Goal: Task Accomplishment & Management: Complete application form

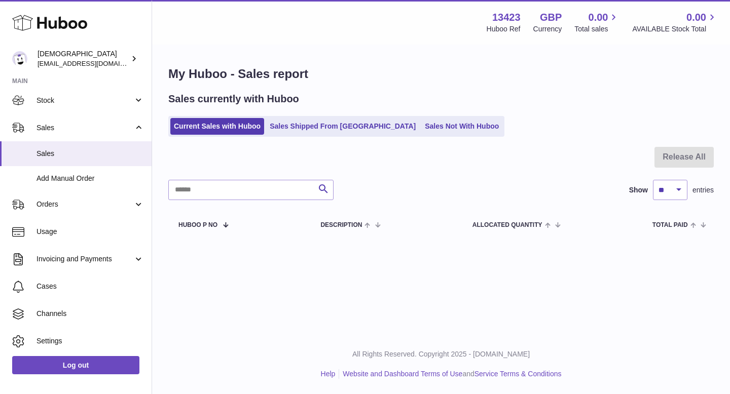
scroll to position [68, 0]
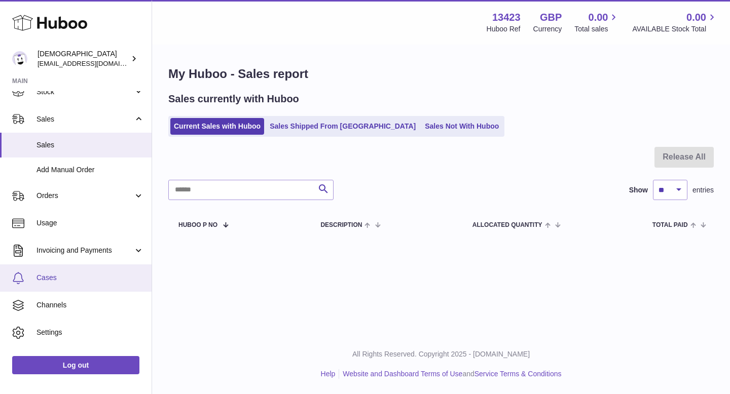
click at [64, 284] on link "Cases" at bounding box center [76, 278] width 152 height 27
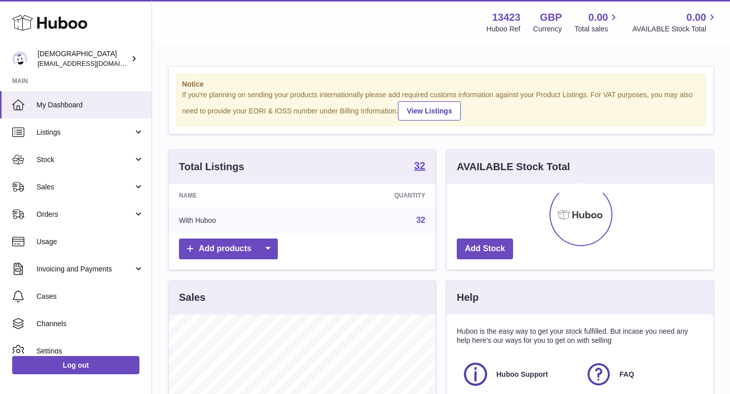
scroll to position [158, 267]
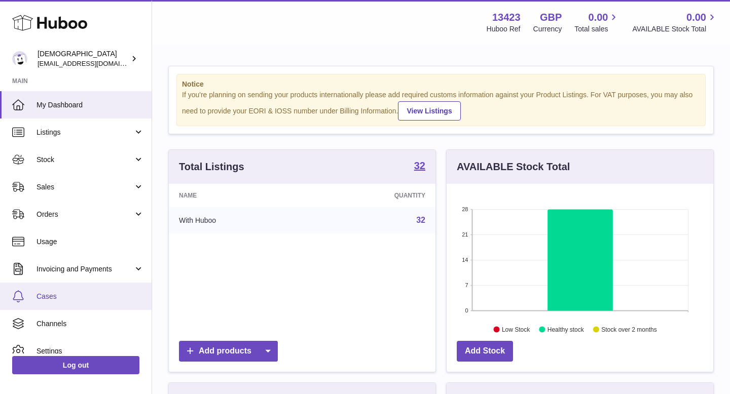
click at [62, 290] on link "Cases" at bounding box center [76, 296] width 152 height 27
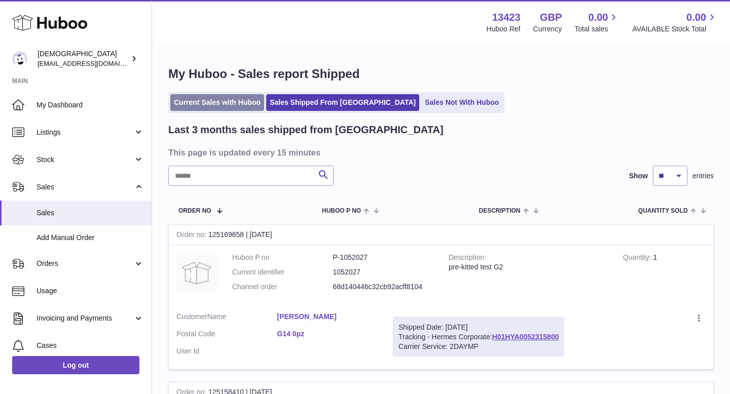
click at [211, 103] on link "Current Sales with Huboo" at bounding box center [217, 102] width 94 height 17
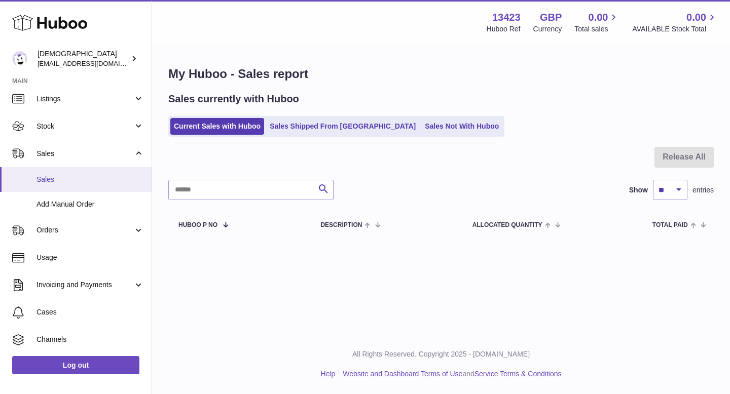
scroll to position [88, 0]
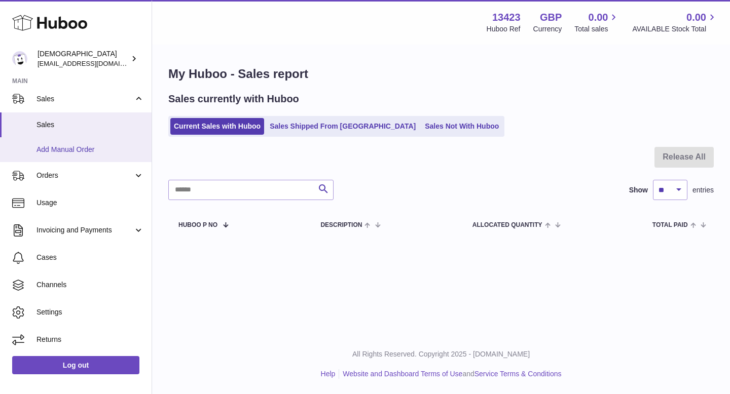
click at [87, 151] on span "Add Manual Order" at bounding box center [89, 150] width 107 height 10
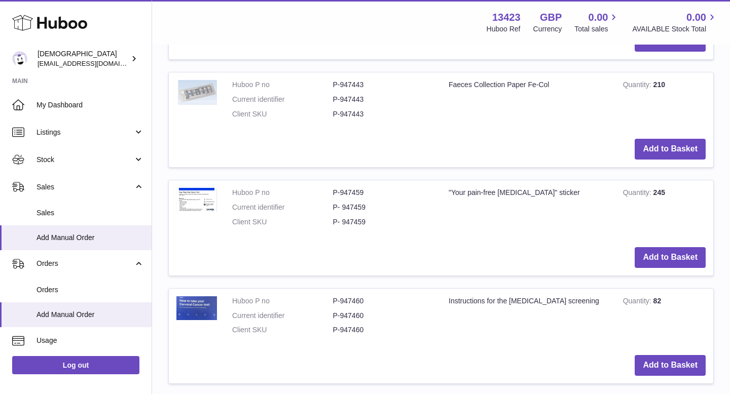
scroll to position [354, 0]
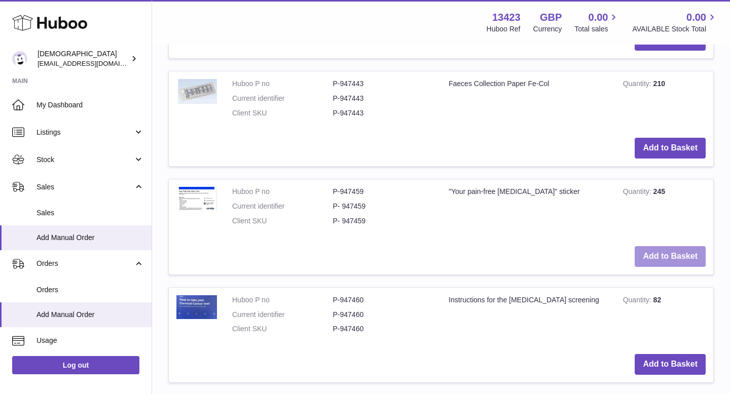
click at [682, 254] on button "Add to Basket" at bounding box center [669, 256] width 71 height 21
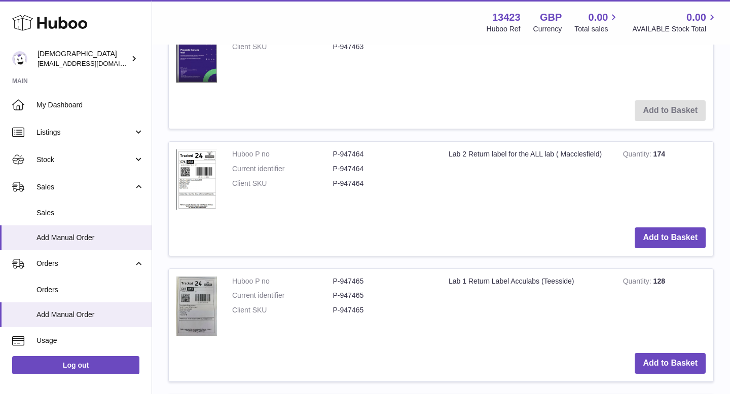
scroll to position [1098, 0]
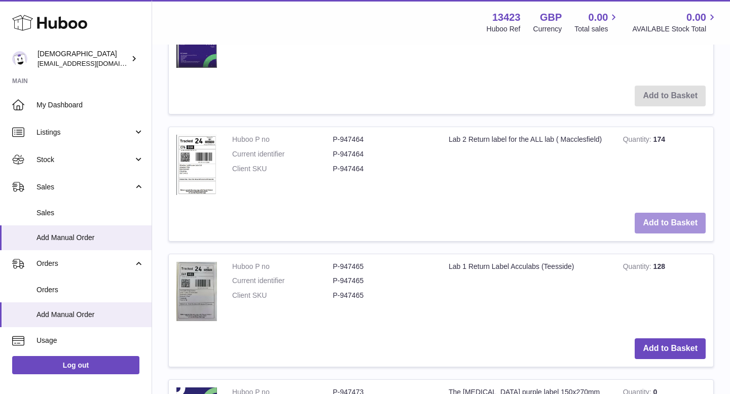
click at [661, 228] on button "Add to Basket" at bounding box center [669, 223] width 71 height 21
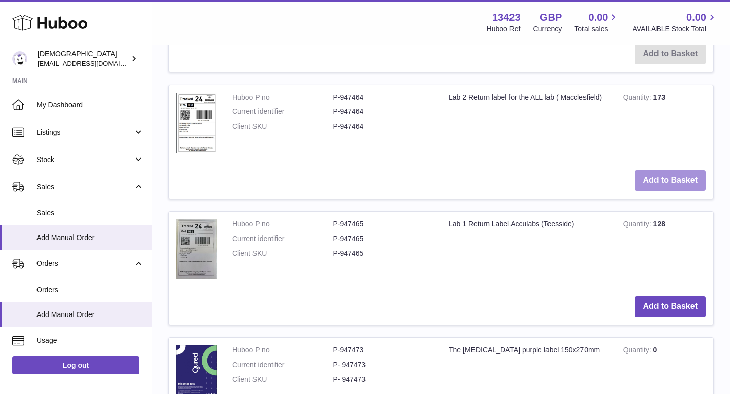
scroll to position [1330, 0]
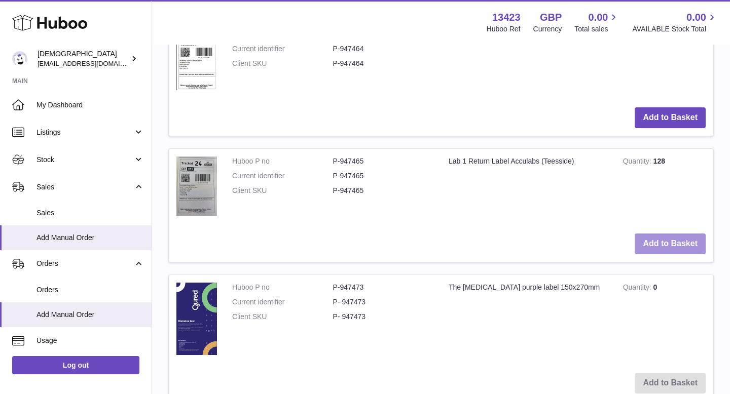
click at [659, 245] on button "Add to Basket" at bounding box center [669, 244] width 71 height 21
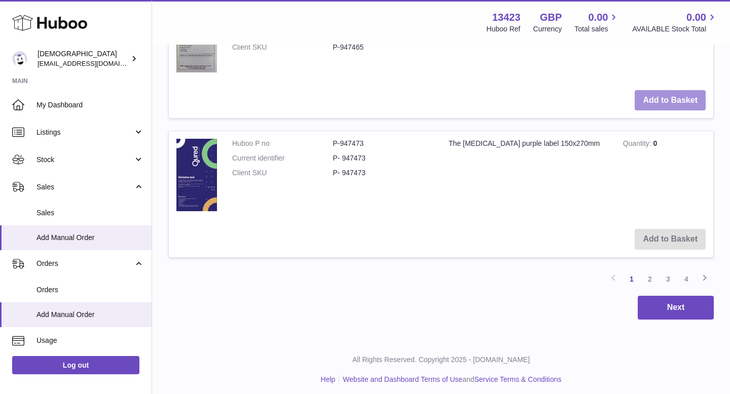
scroll to position [1605, 0]
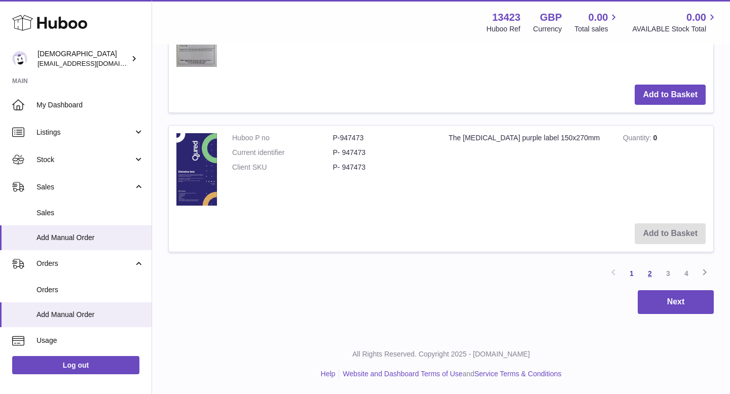
click at [650, 273] on link "2" at bounding box center [650, 274] width 18 height 18
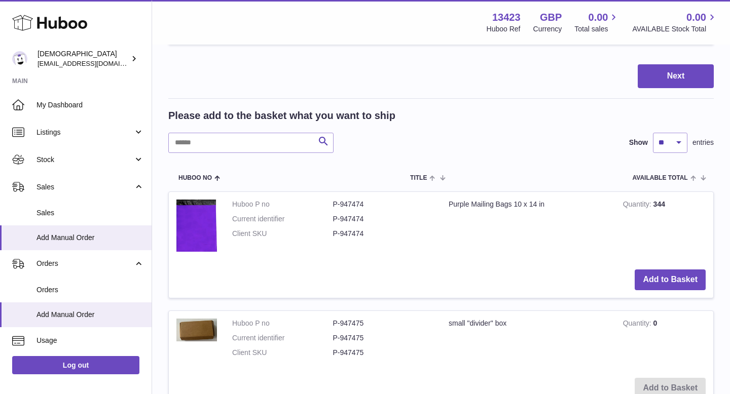
scroll to position [494, 0]
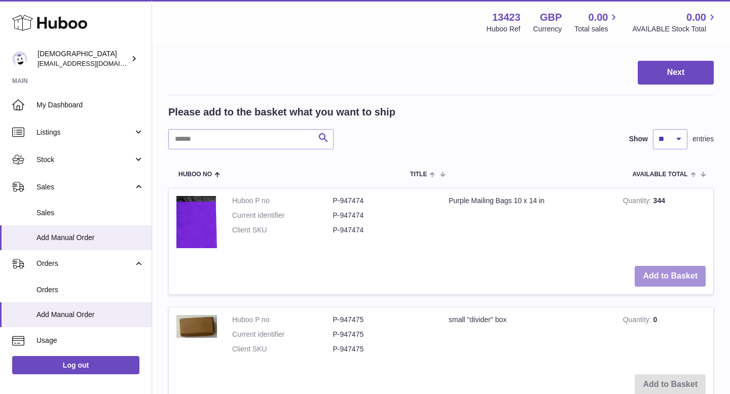
click at [650, 273] on button "Add to Basket" at bounding box center [669, 276] width 71 height 21
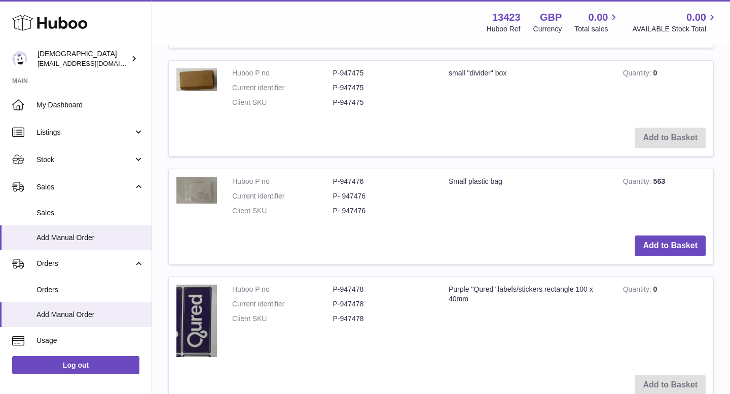
scroll to position [863, 0]
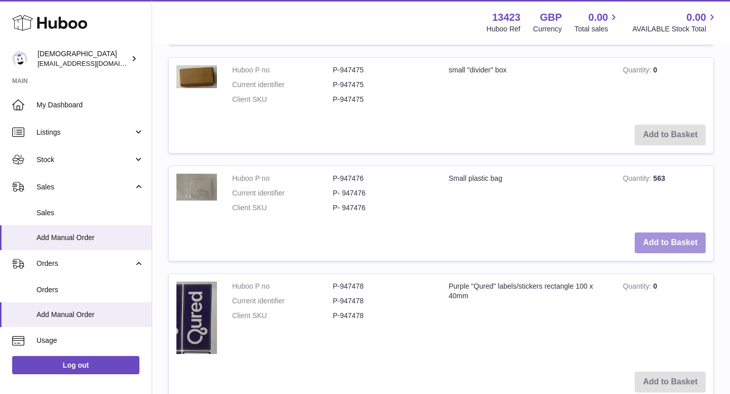
click at [651, 245] on button "Add to Basket" at bounding box center [669, 243] width 71 height 21
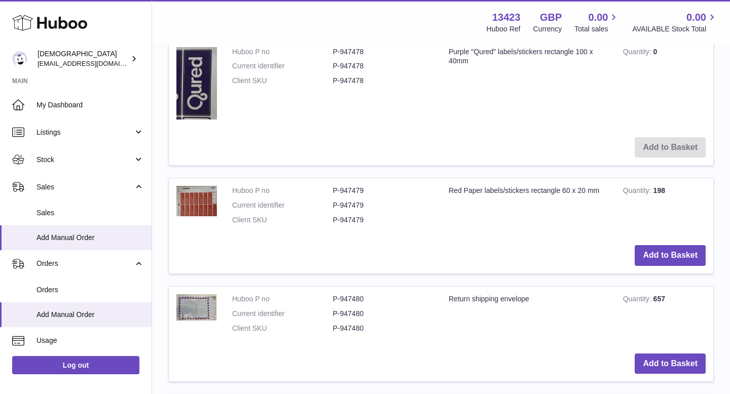
scroll to position [1217, 0]
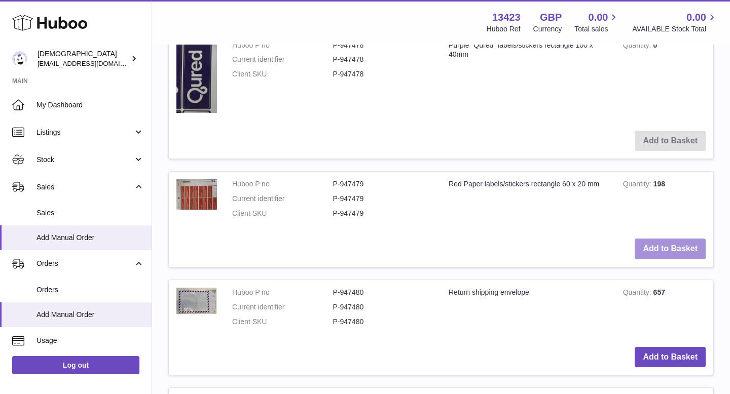
click at [650, 245] on button "Add to Basket" at bounding box center [669, 249] width 71 height 21
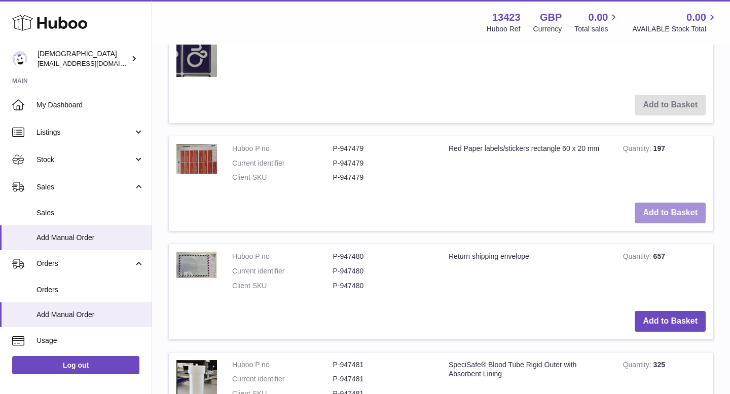
scroll to position [1434, 0]
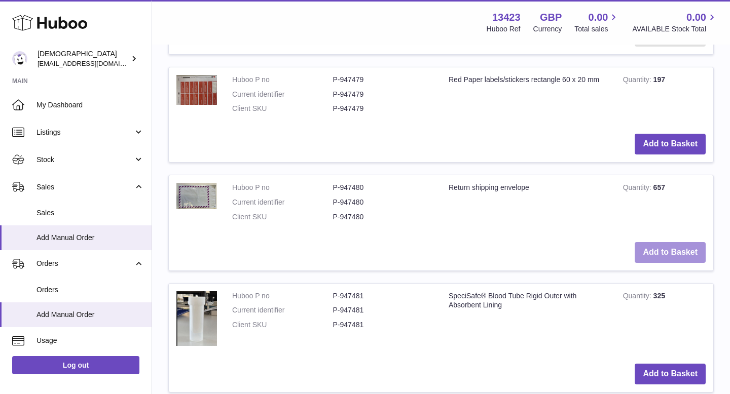
click at [649, 245] on button "Add to Basket" at bounding box center [669, 252] width 71 height 21
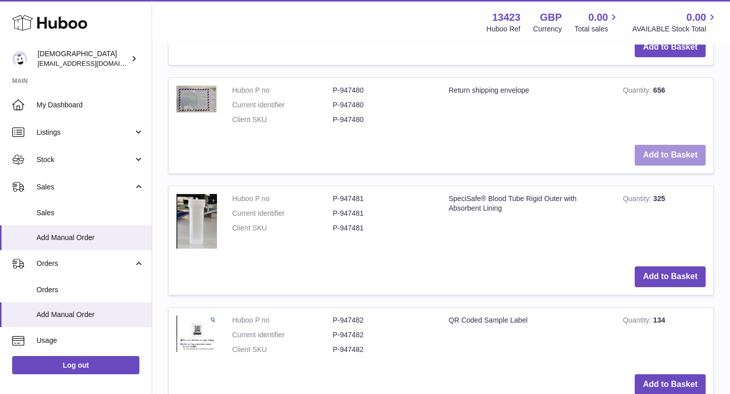
scroll to position [1650, 0]
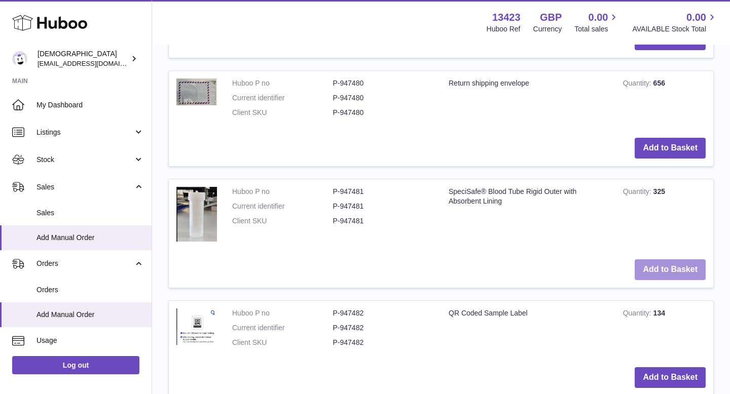
click at [651, 265] on button "Add to Basket" at bounding box center [669, 269] width 71 height 21
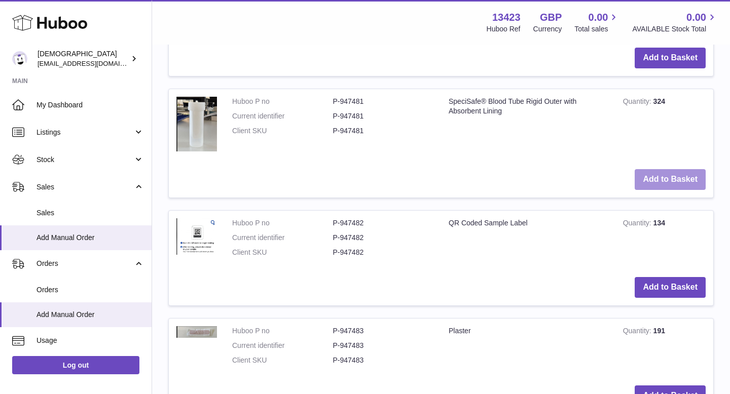
scroll to position [1866, 0]
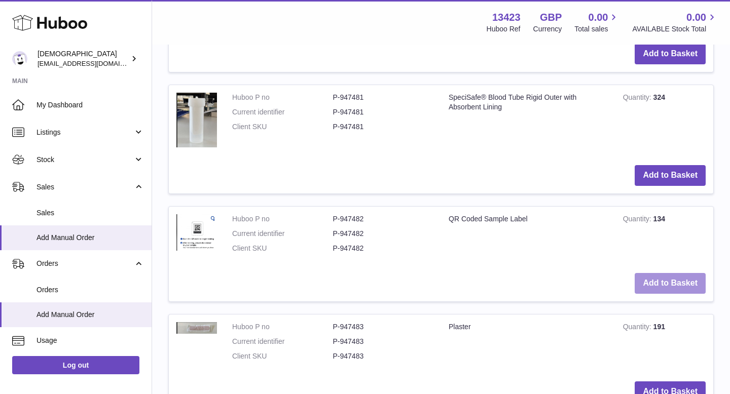
click at [648, 284] on button "Add to Basket" at bounding box center [669, 283] width 71 height 21
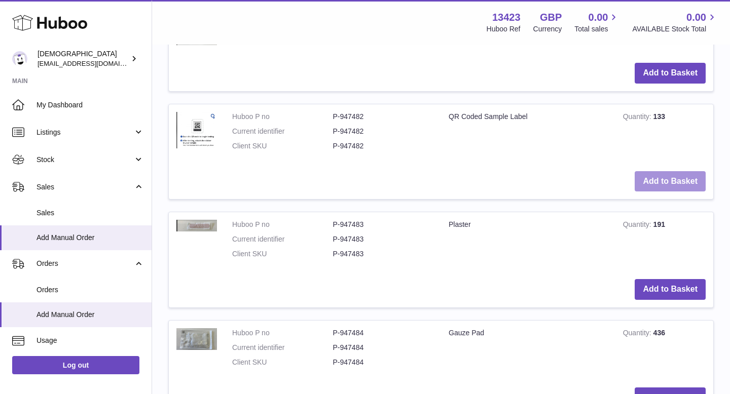
scroll to position [2085, 0]
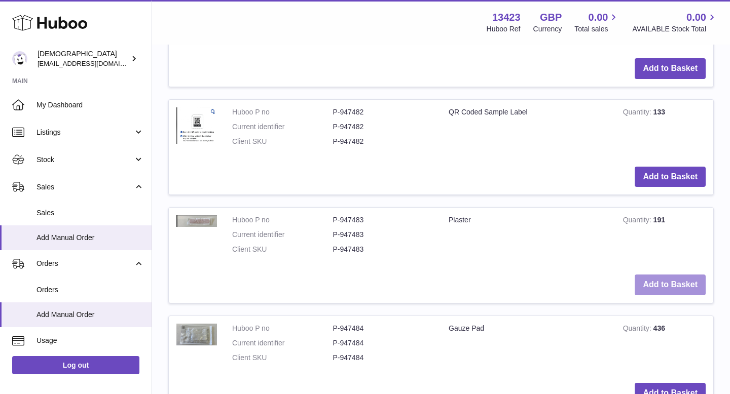
click at [648, 288] on button "Add to Basket" at bounding box center [669, 285] width 71 height 21
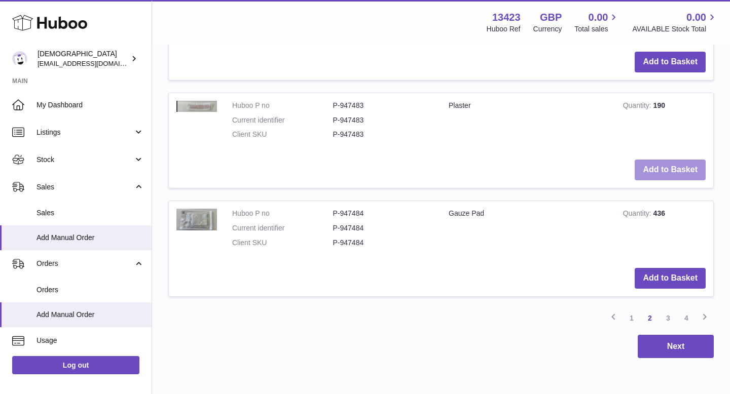
scroll to position [2316, 0]
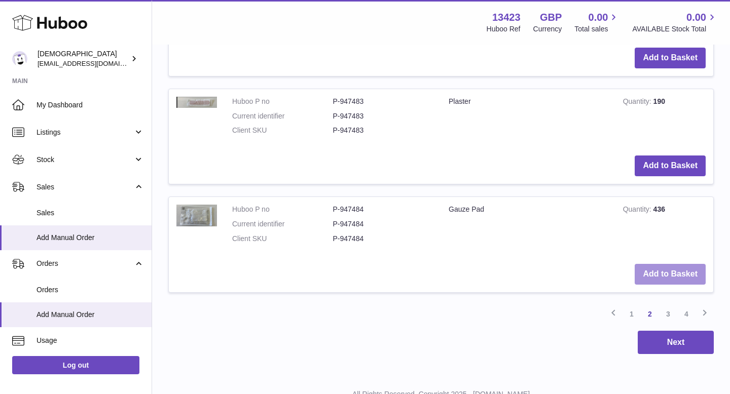
click at [647, 278] on button "Add to Basket" at bounding box center [669, 274] width 71 height 21
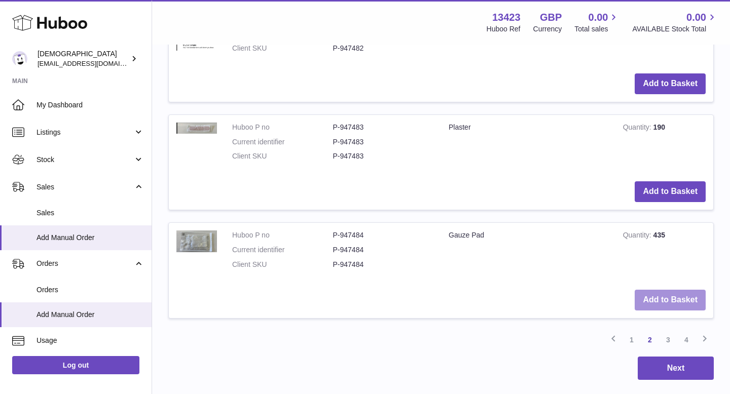
scroll to position [2342, 0]
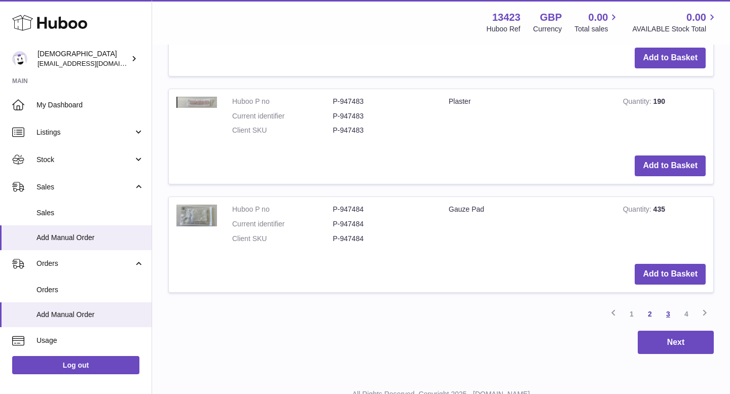
click at [668, 317] on link "3" at bounding box center [668, 314] width 18 height 18
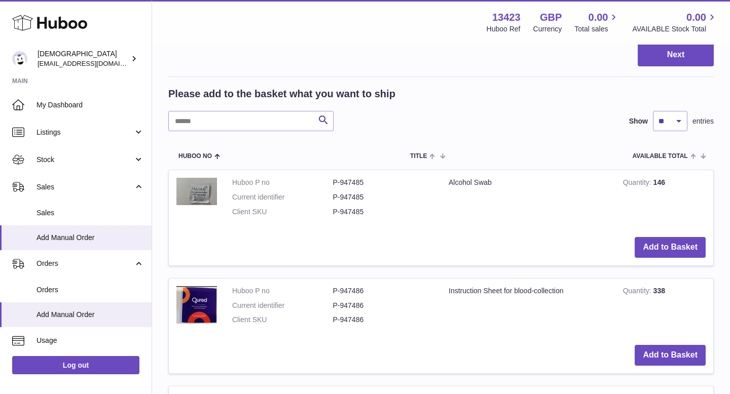
scroll to position [1349, 0]
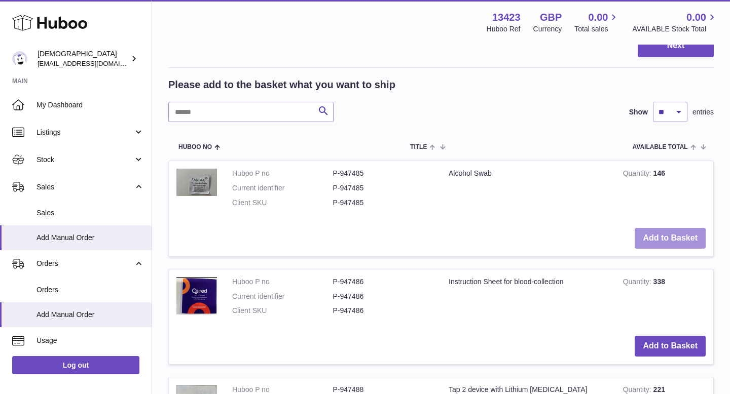
click at [657, 235] on button "Add to Basket" at bounding box center [669, 238] width 71 height 21
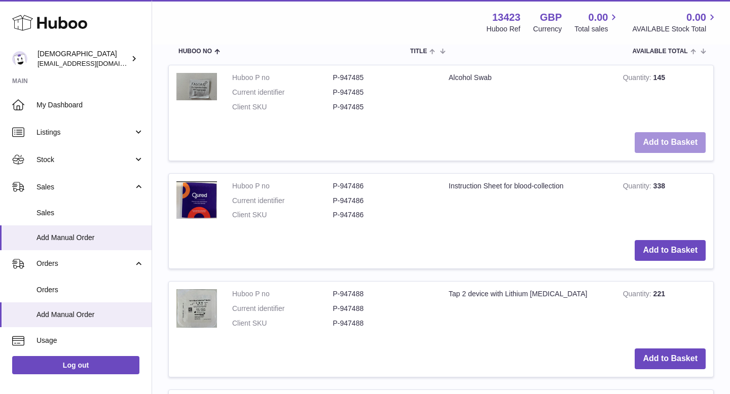
scroll to position [1451, 0]
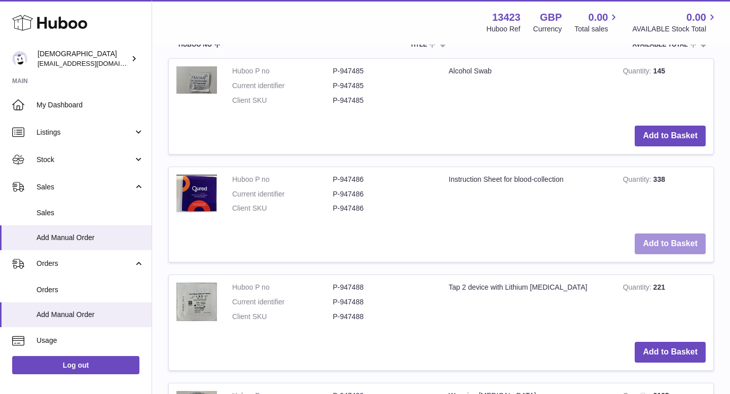
click at [656, 245] on button "Add to Basket" at bounding box center [669, 244] width 71 height 21
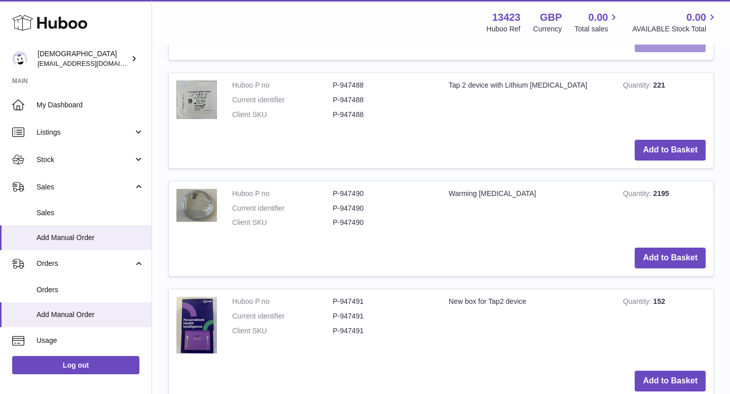
scroll to position [1661, 0]
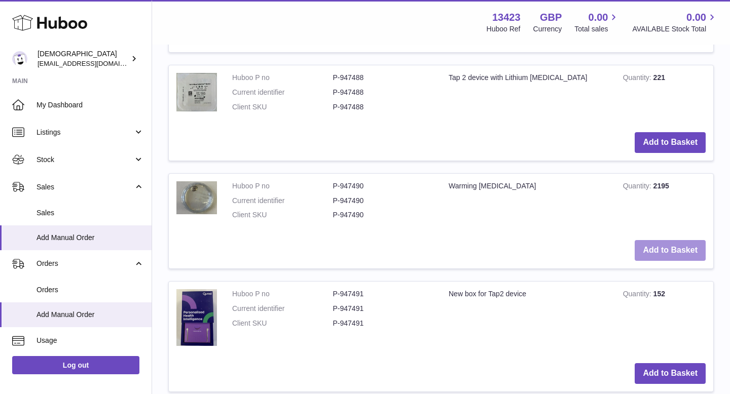
click at [656, 245] on button "Add to Basket" at bounding box center [669, 250] width 71 height 21
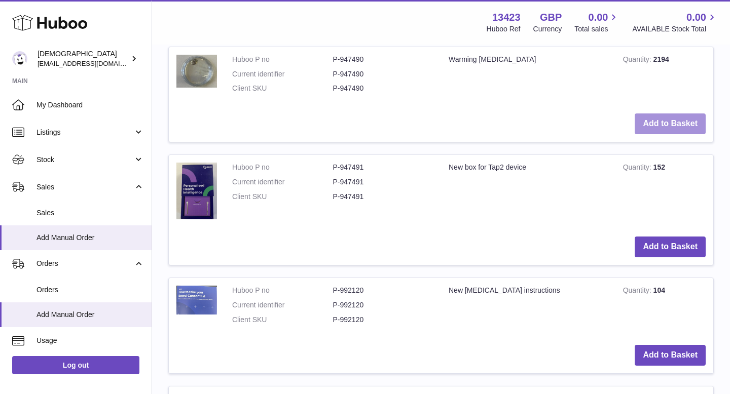
scroll to position [1791, 0]
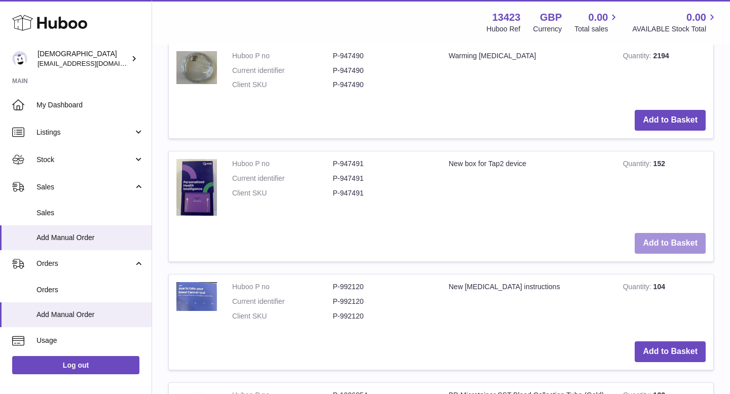
click at [656, 244] on button "Add to Basket" at bounding box center [669, 243] width 71 height 21
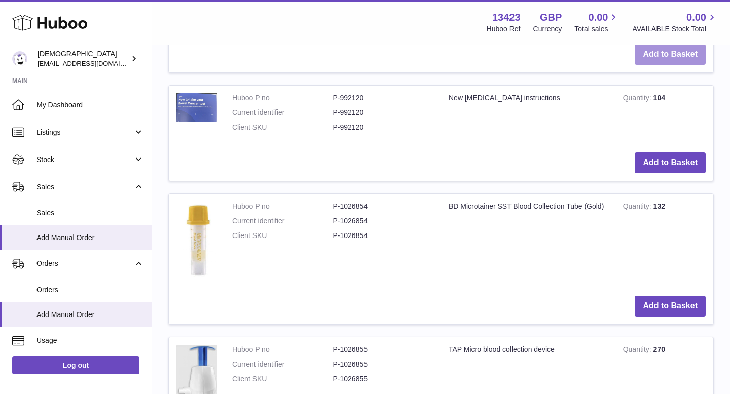
scroll to position [1981, 0]
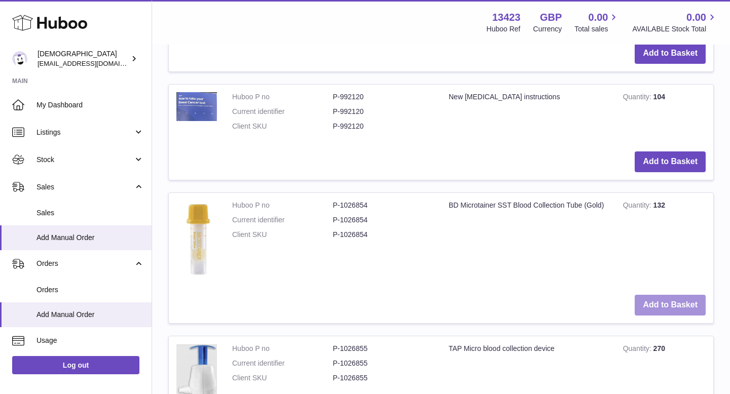
click at [656, 298] on button "Add to Basket" at bounding box center [669, 305] width 71 height 21
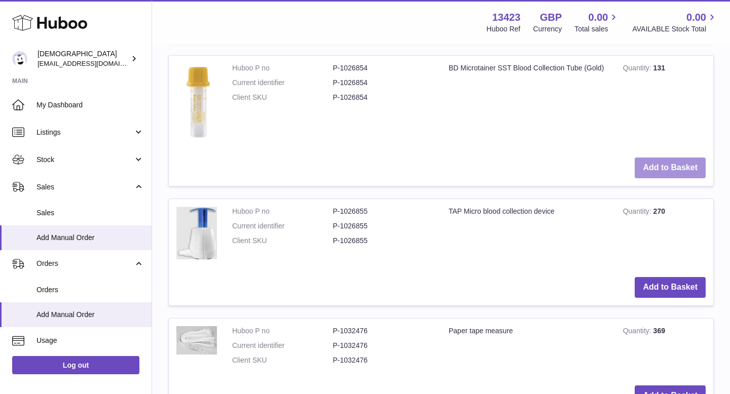
scroll to position [2121, 0]
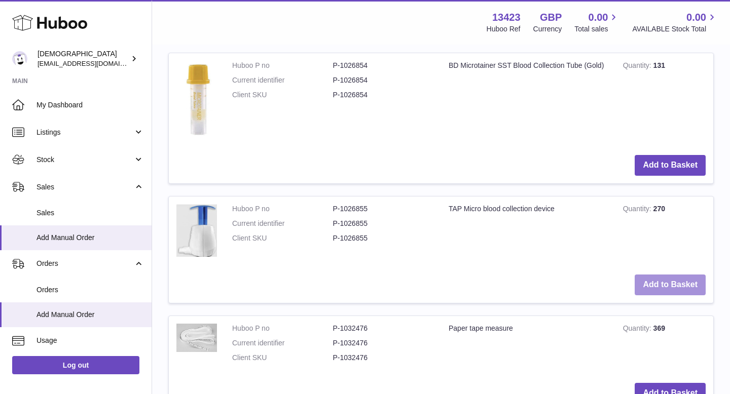
click at [653, 286] on button "Add to Basket" at bounding box center [669, 285] width 71 height 21
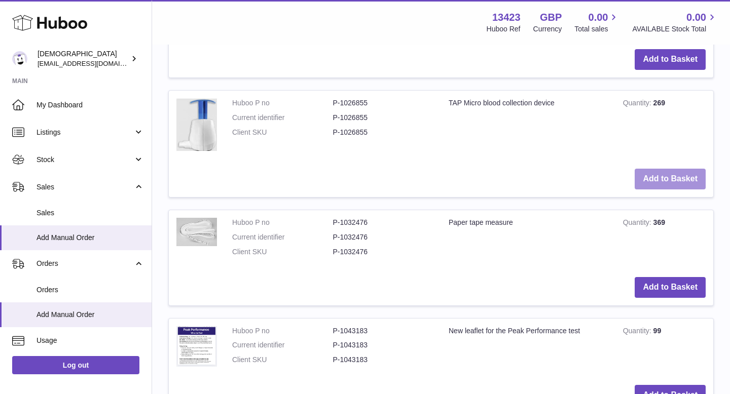
scroll to position [2228, 0]
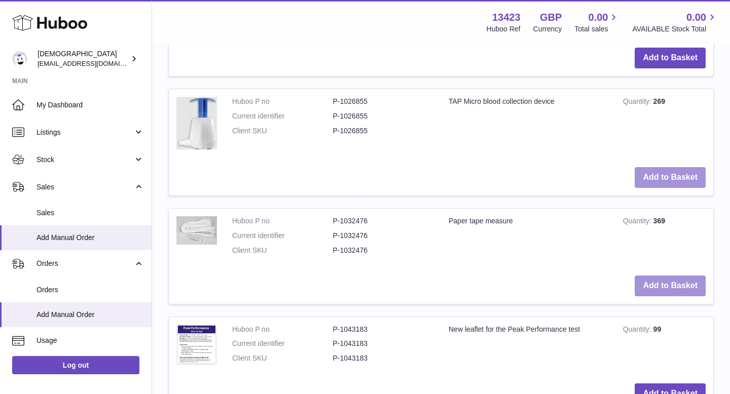
click at [653, 286] on button "Add to Basket" at bounding box center [669, 286] width 71 height 21
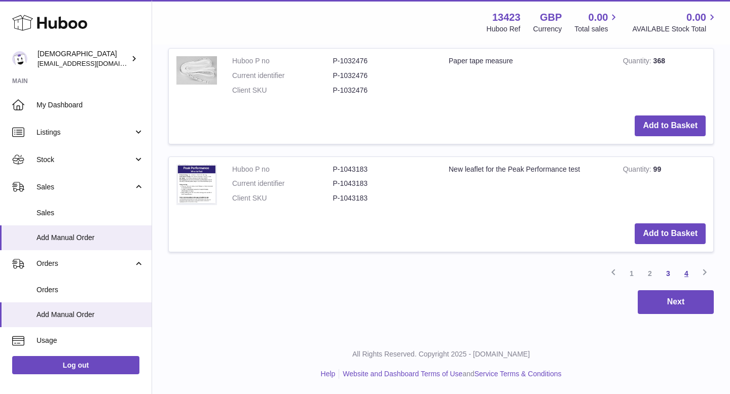
click at [684, 272] on link "4" at bounding box center [686, 274] width 18 height 18
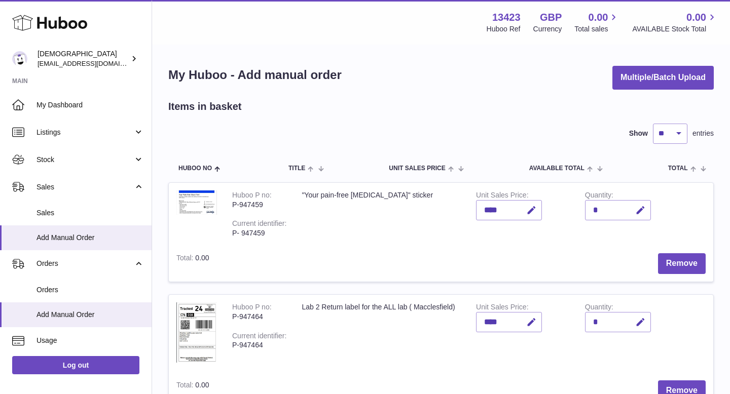
scroll to position [5, 0]
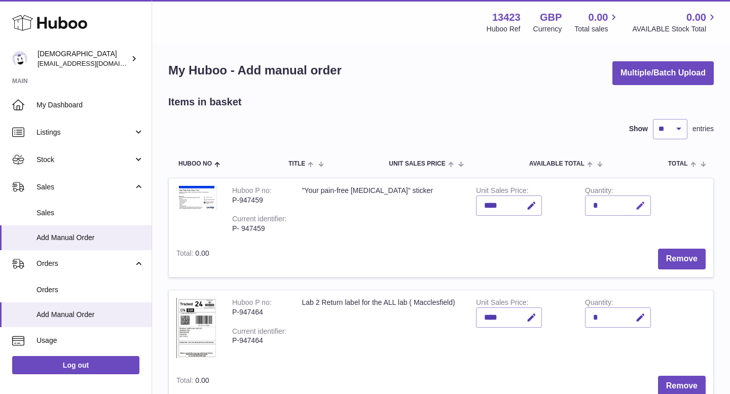
click at [640, 201] on icon "button" at bounding box center [640, 206] width 11 height 11
type input "***"
click at [640, 207] on icon "submit" at bounding box center [640, 205] width 9 height 9
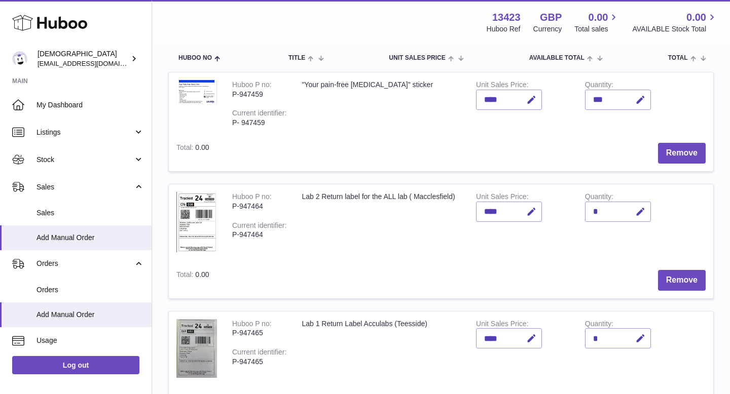
scroll to position [111, 0]
click at [640, 207] on icon "button" at bounding box center [640, 211] width 11 height 11
type input "**"
click at [637, 211] on icon "submit" at bounding box center [640, 210] width 9 height 9
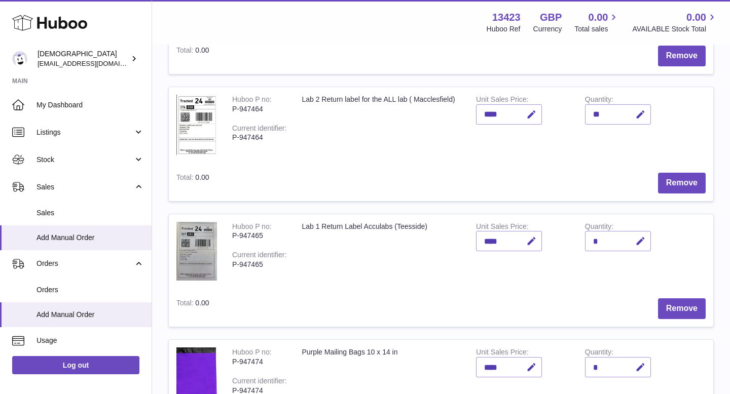
scroll to position [241, 0]
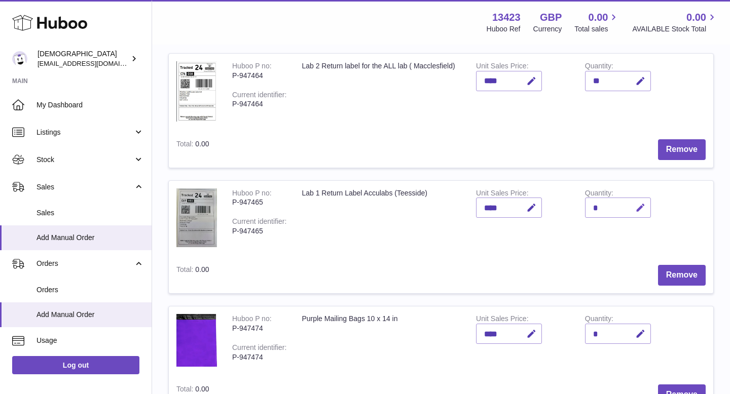
click at [640, 210] on icon "button" at bounding box center [640, 208] width 11 height 11
type input "**"
click at [641, 208] on icon "submit" at bounding box center [640, 207] width 9 height 9
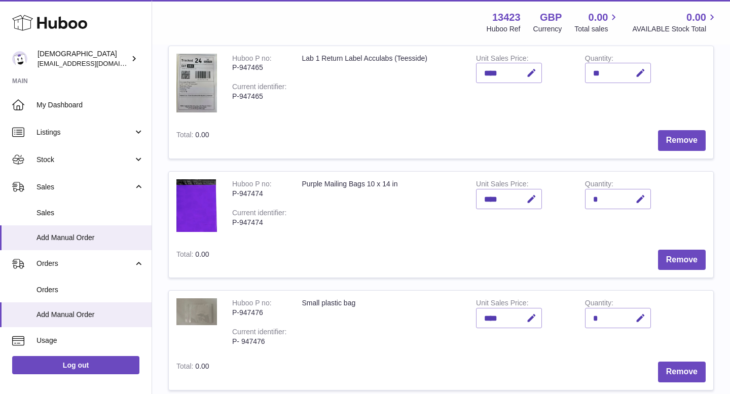
scroll to position [392, 0]
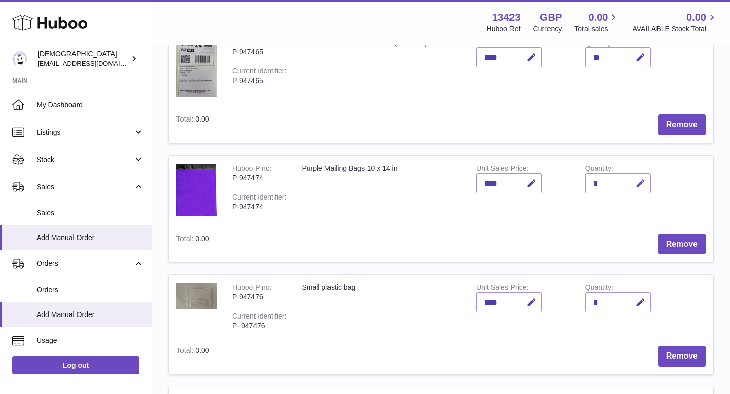
click at [641, 183] on icon "button" at bounding box center [640, 183] width 11 height 11
type input "***"
click at [645, 187] on button "submit" at bounding box center [638, 183] width 19 height 16
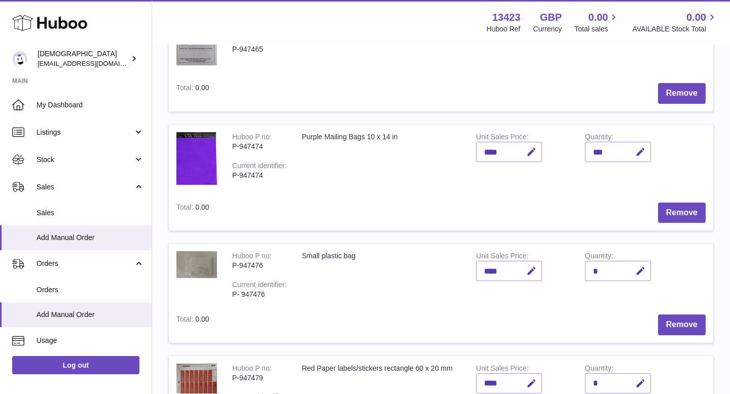
scroll to position [545, 0]
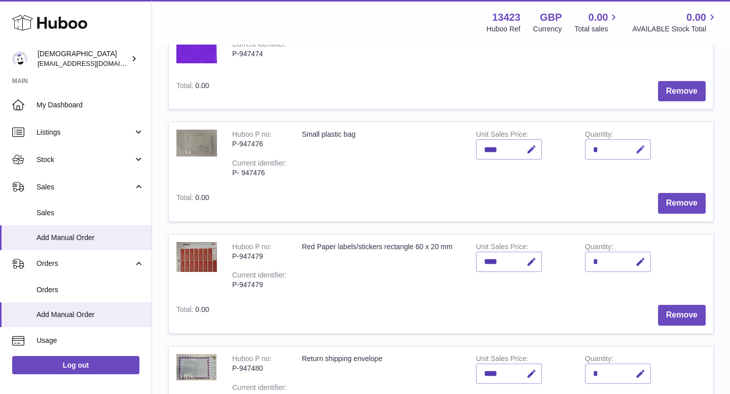
click at [639, 148] on icon "button" at bounding box center [640, 149] width 11 height 11
type input "***"
click at [645, 146] on icon "submit" at bounding box center [640, 149] width 9 height 9
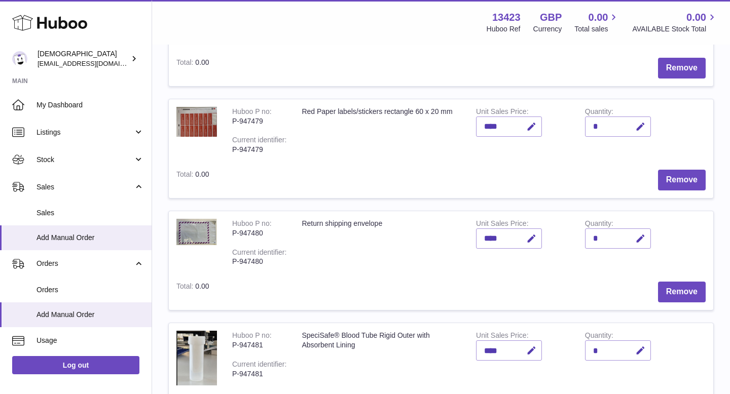
scroll to position [694, 0]
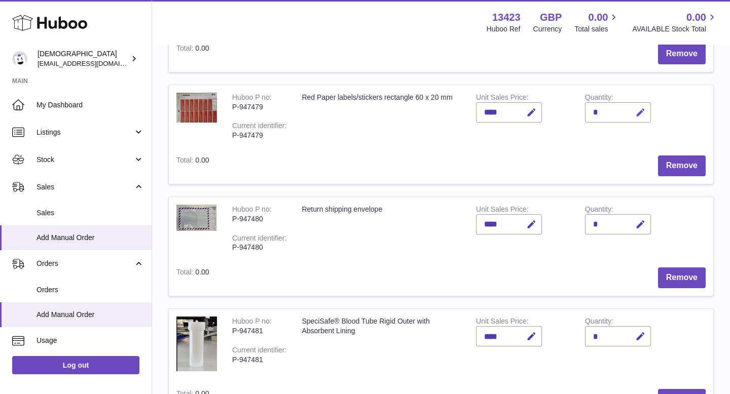
click at [641, 113] on icon "button" at bounding box center [640, 112] width 11 height 11
type input "***"
click at [646, 110] on button "submit" at bounding box center [638, 112] width 19 height 16
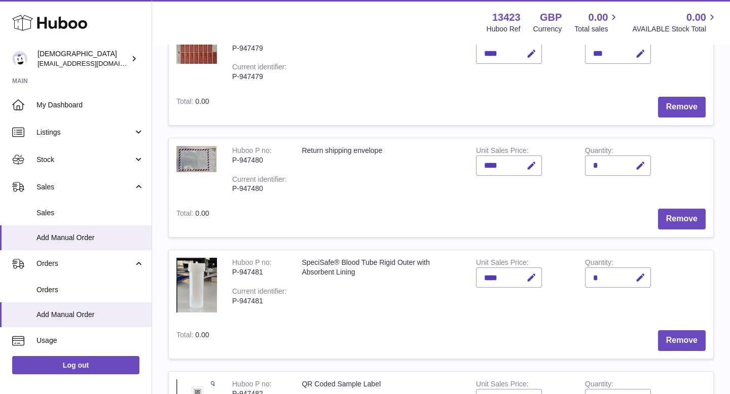
scroll to position [801, 0]
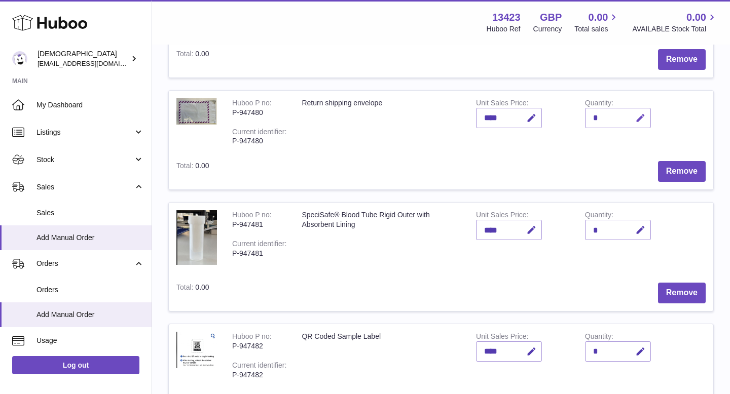
click at [638, 117] on icon "button" at bounding box center [640, 118] width 11 height 11
type input "***"
click at [644, 114] on icon "submit" at bounding box center [640, 118] width 9 height 9
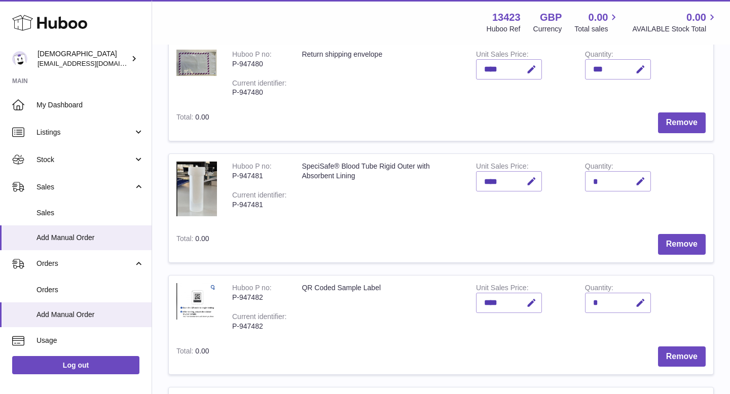
scroll to position [870, 0]
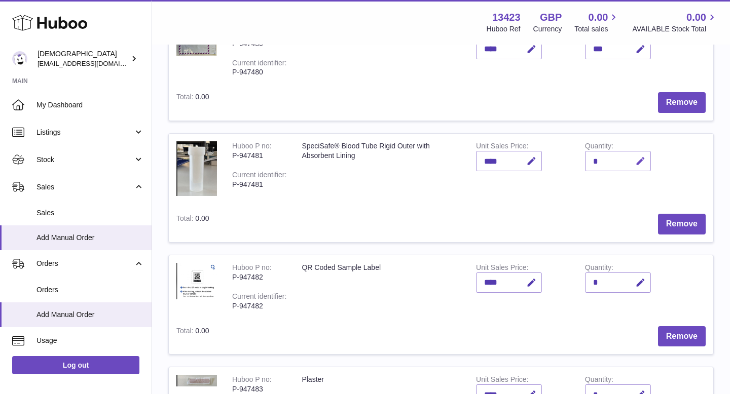
click at [640, 158] on icon "button" at bounding box center [640, 161] width 11 height 11
type input "***"
click at [641, 161] on icon "submit" at bounding box center [640, 161] width 9 height 9
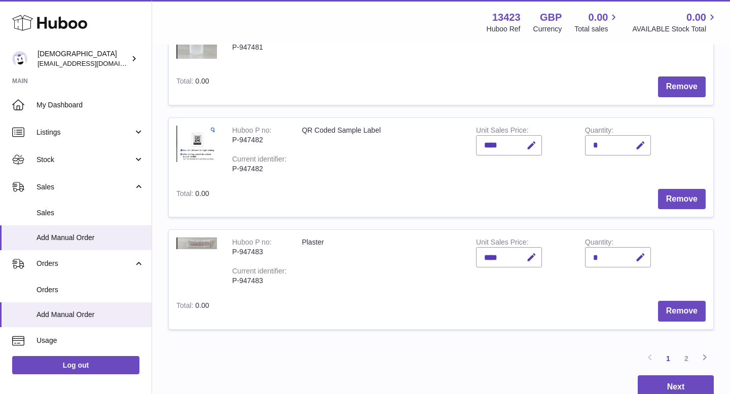
scroll to position [1017, 0]
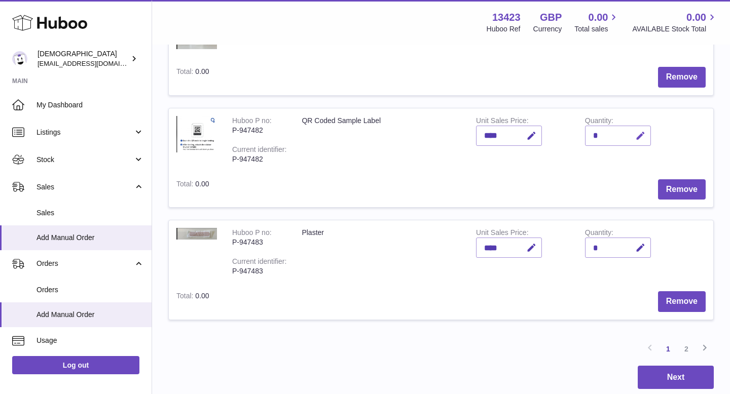
click at [637, 138] on icon "button" at bounding box center [640, 136] width 11 height 11
type input "***"
click at [636, 128] on button "submit" at bounding box center [638, 136] width 19 height 16
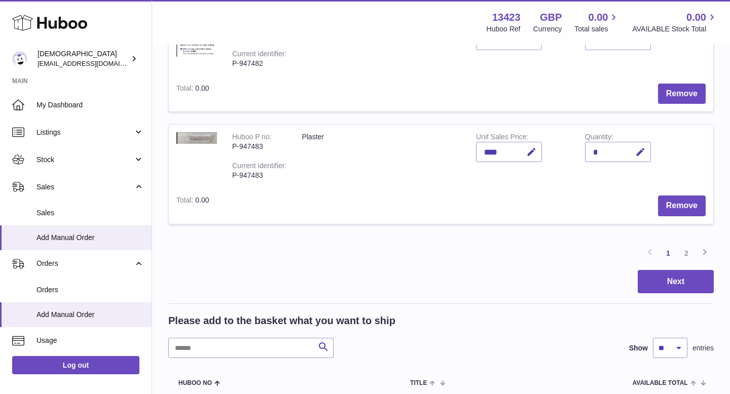
scroll to position [1138, 0]
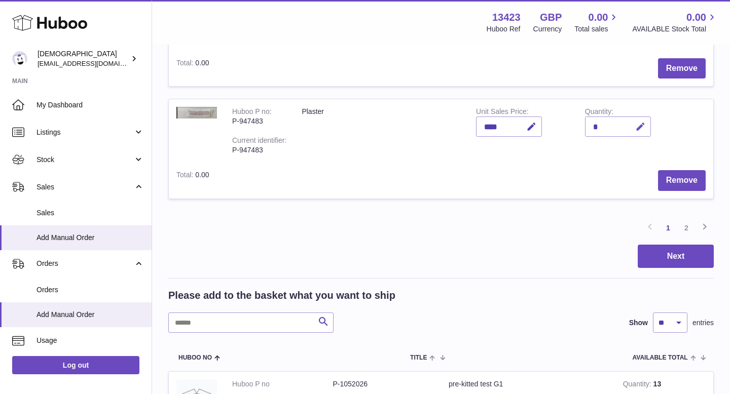
click at [640, 126] on icon "button" at bounding box center [640, 127] width 11 height 11
type input "***"
click at [641, 126] on icon "submit" at bounding box center [640, 126] width 9 height 9
click at [687, 226] on link "2" at bounding box center [686, 228] width 18 height 18
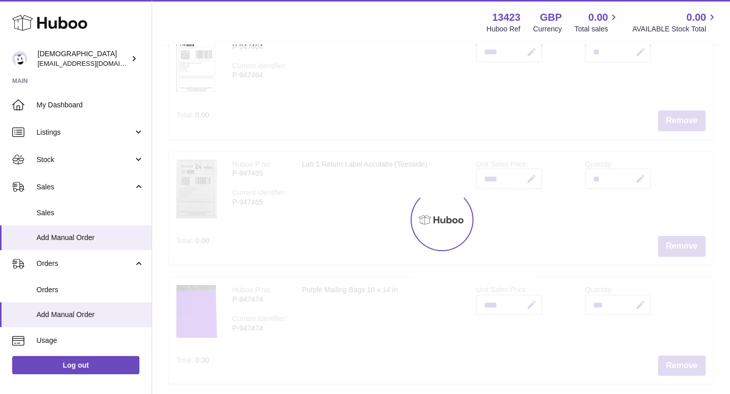
scroll to position [46, 0]
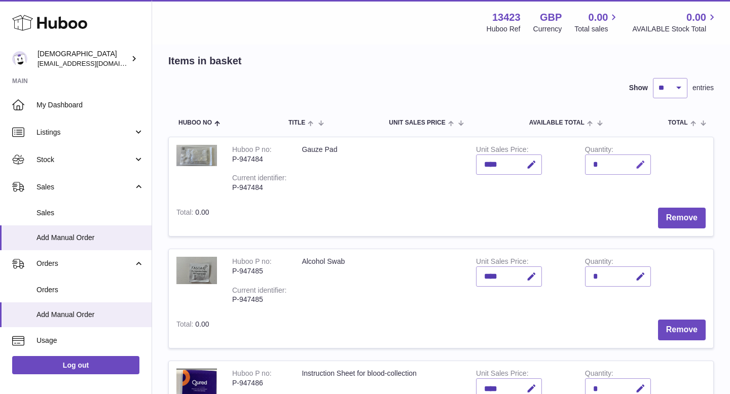
click at [638, 164] on icon "button" at bounding box center [640, 165] width 11 height 11
type input "***"
click at [641, 165] on icon "submit" at bounding box center [640, 164] width 9 height 9
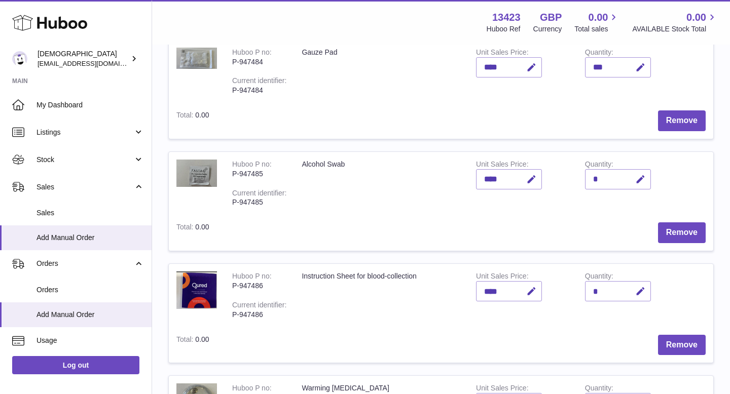
scroll to position [149, 0]
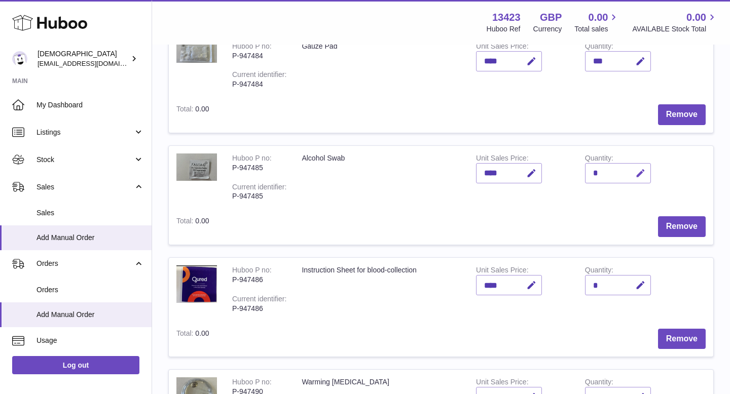
click at [639, 175] on icon "button" at bounding box center [640, 173] width 11 height 11
type input "***"
click at [641, 174] on icon "submit" at bounding box center [640, 173] width 9 height 9
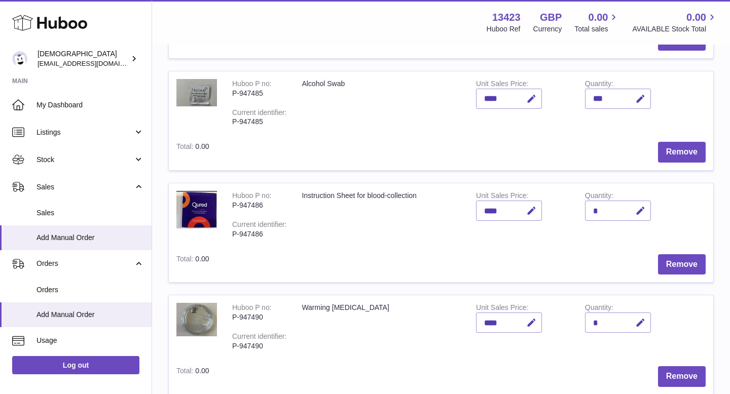
scroll to position [268, 0]
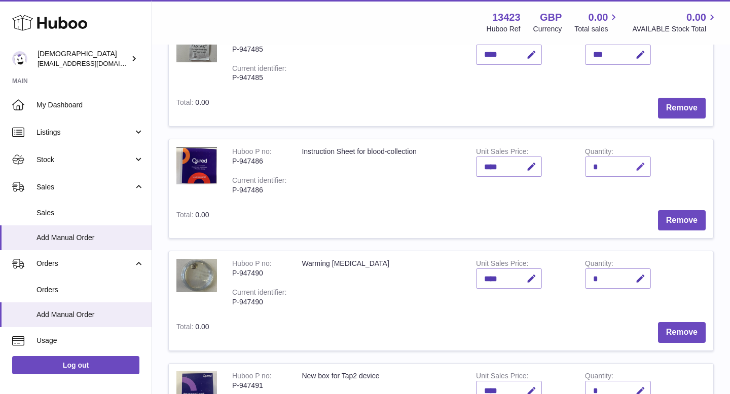
click at [640, 162] on icon "button" at bounding box center [640, 167] width 11 height 11
type input "***"
click at [641, 165] on icon "submit" at bounding box center [640, 166] width 9 height 9
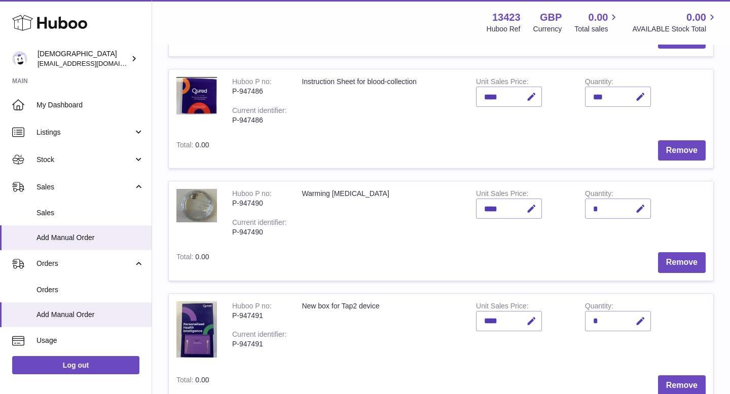
scroll to position [344, 0]
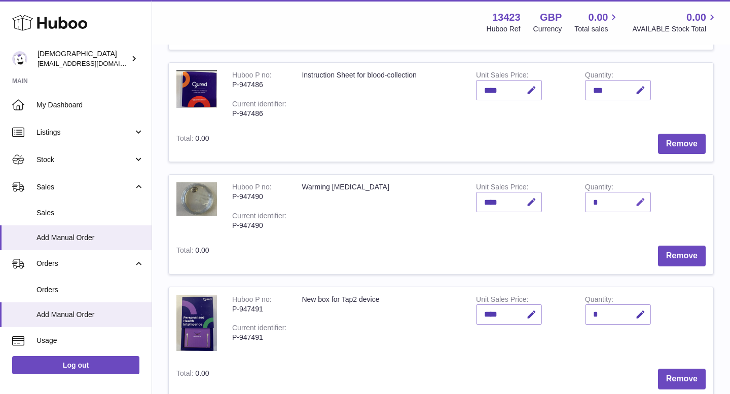
click at [638, 204] on icon "button" at bounding box center [640, 202] width 11 height 11
type input "***"
click at [637, 201] on icon "submit" at bounding box center [640, 202] width 9 height 9
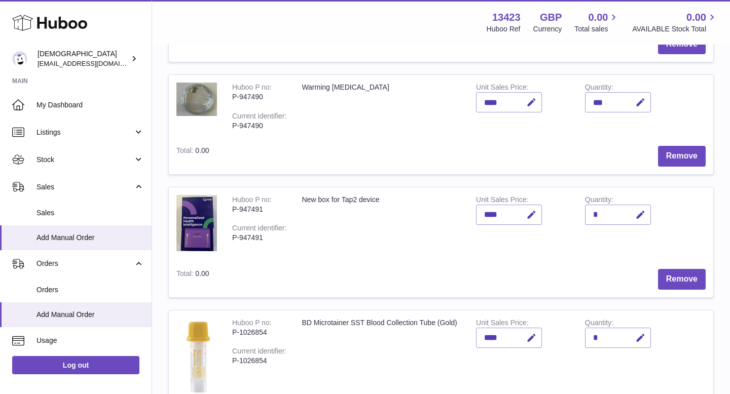
scroll to position [463, 0]
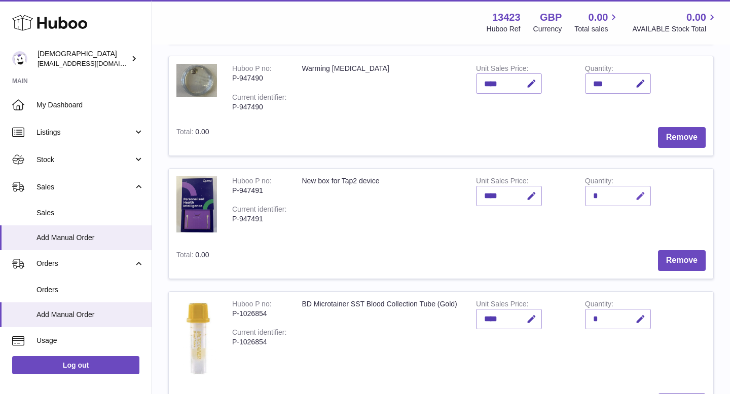
click at [637, 197] on icon "button" at bounding box center [640, 196] width 11 height 11
type input "***"
click at [641, 198] on icon "submit" at bounding box center [640, 196] width 9 height 9
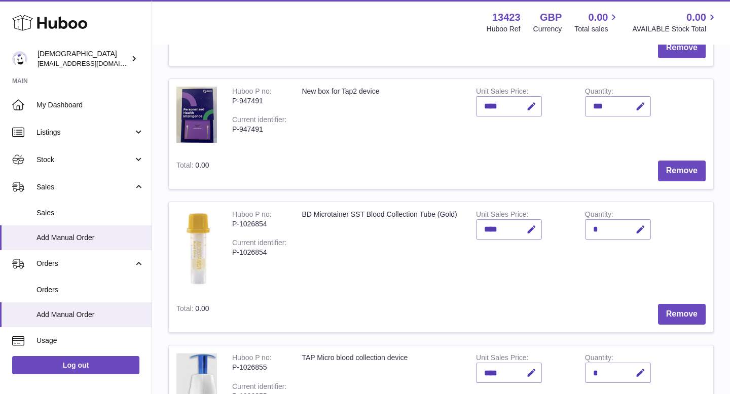
scroll to position [565, 0]
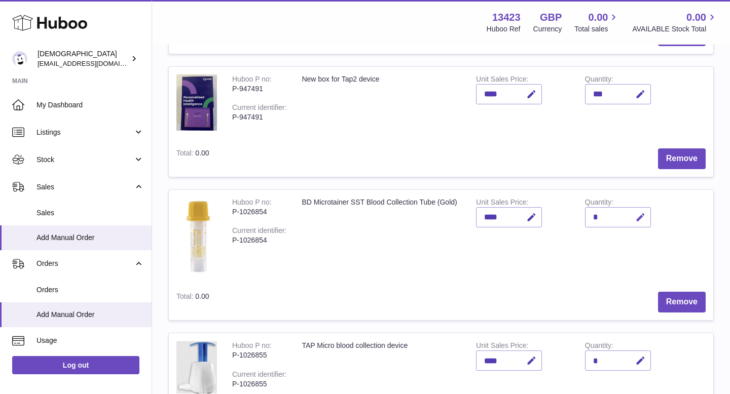
click at [641, 215] on icon "button" at bounding box center [640, 217] width 11 height 11
type input "***"
click at [641, 215] on icon "submit" at bounding box center [640, 217] width 9 height 9
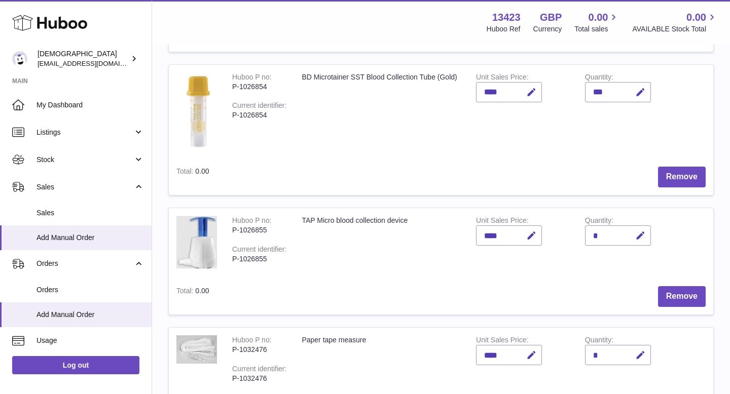
scroll to position [699, 0]
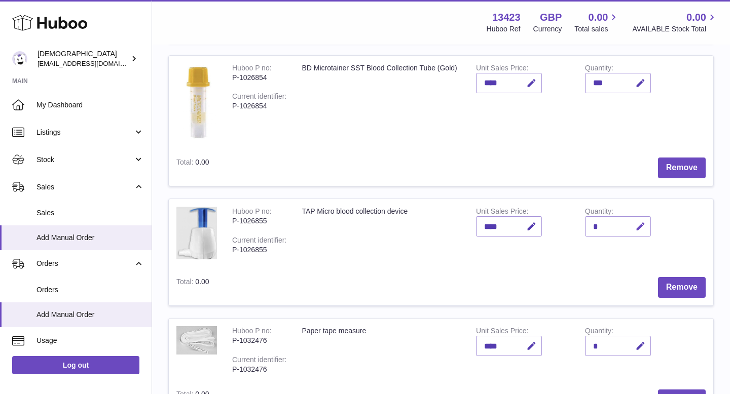
click at [640, 223] on icon "button" at bounding box center [640, 226] width 11 height 11
type input "***"
click at [639, 225] on icon "submit" at bounding box center [640, 226] width 9 height 9
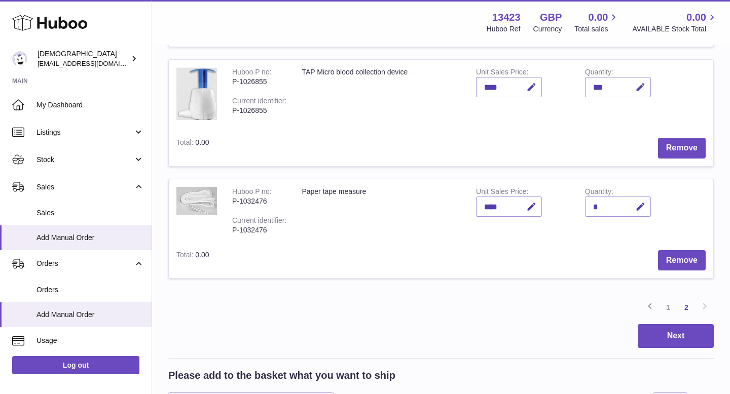
scroll to position [841, 0]
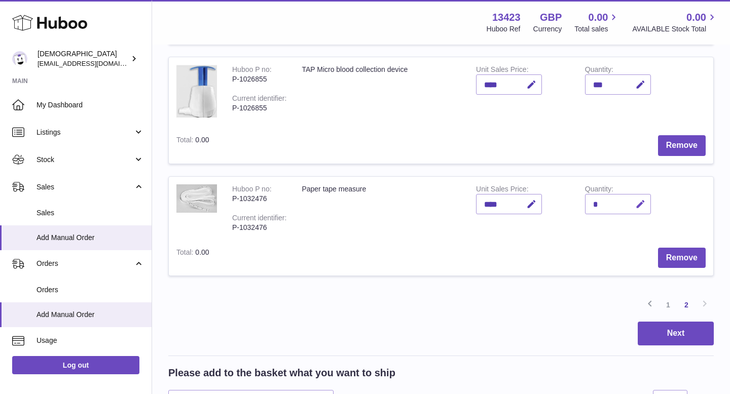
click at [640, 204] on icon "button" at bounding box center [640, 204] width 11 height 11
type input "***"
click at [638, 198] on button "submit" at bounding box center [638, 204] width 19 height 16
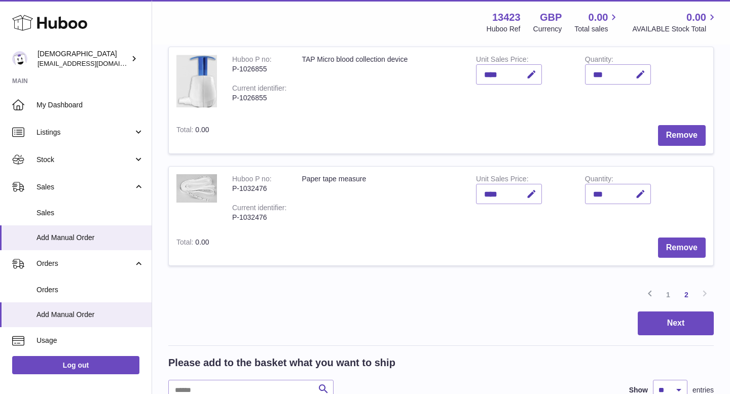
scroll to position [849, 0]
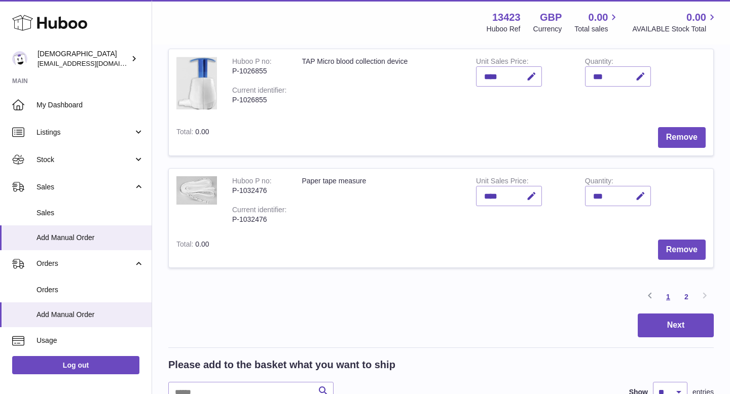
click at [669, 294] on link "1" at bounding box center [668, 297] width 18 height 18
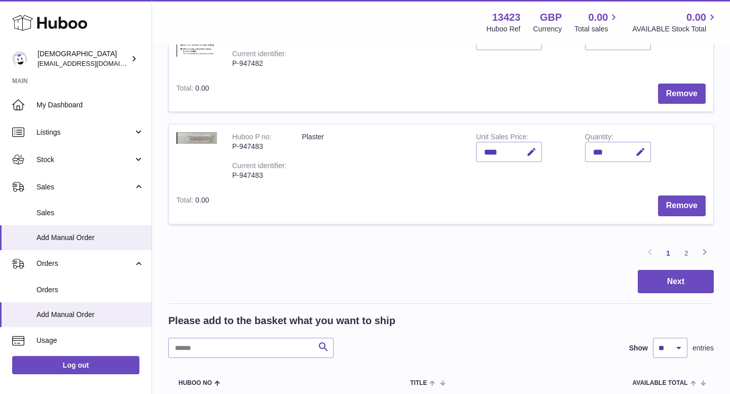
scroll to position [1114, 0]
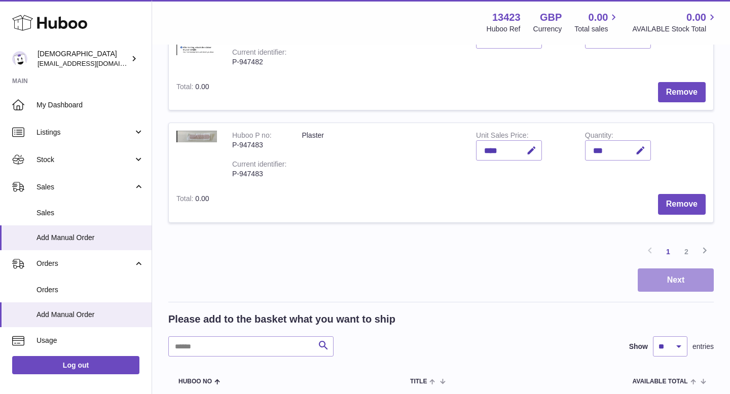
click at [660, 280] on button "Next" at bounding box center [676, 281] width 76 height 24
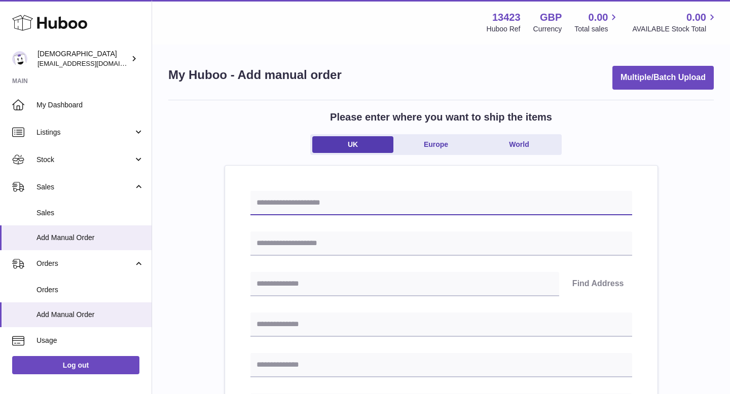
click at [301, 197] on input "text" at bounding box center [441, 203] width 382 height 24
type input "*******"
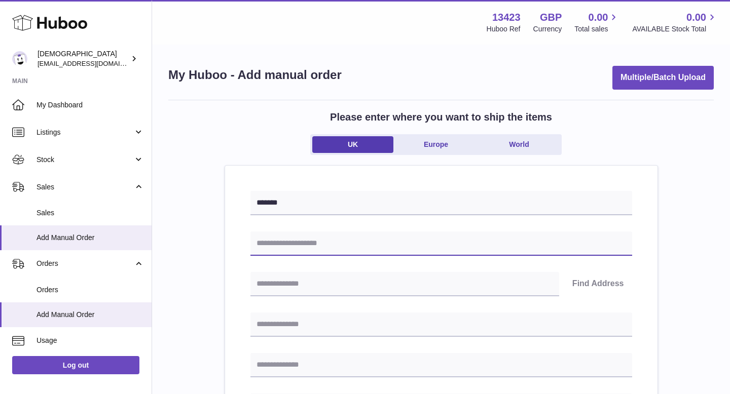
click at [295, 249] on input "text" at bounding box center [441, 244] width 382 height 24
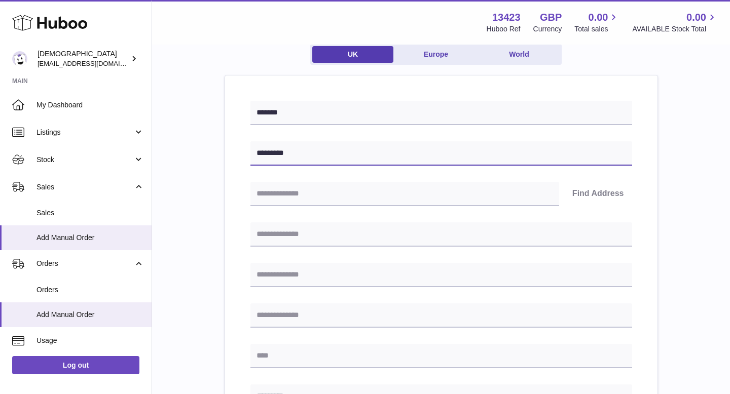
scroll to position [127, 0]
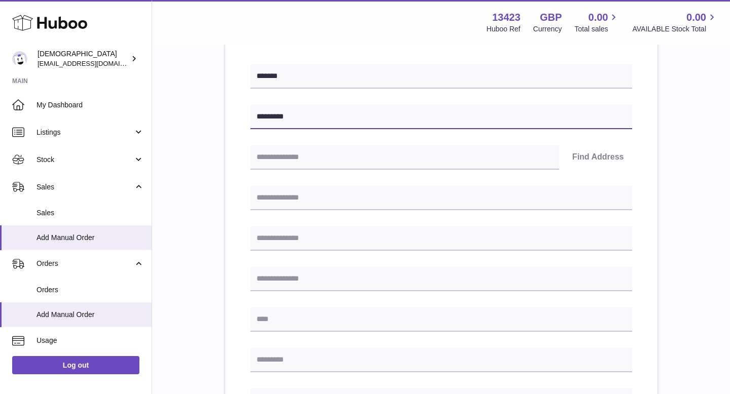
type input "*********"
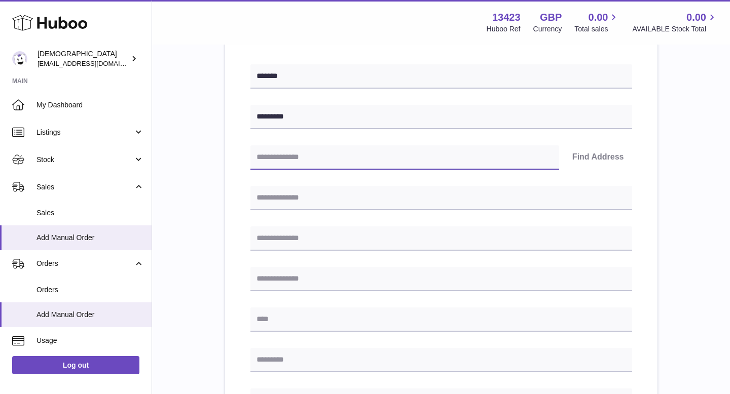
click at [320, 162] on input "text" at bounding box center [404, 157] width 309 height 24
paste input "********"
type input "********"
click at [595, 157] on button "Find Address" at bounding box center [598, 157] width 68 height 24
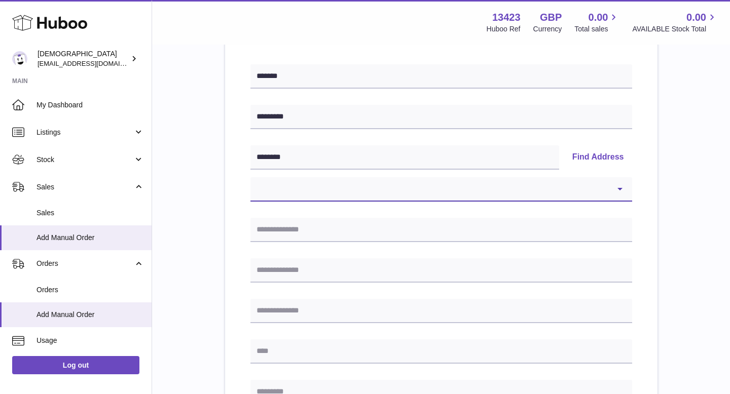
click at [621, 188] on select "**********" at bounding box center [441, 189] width 382 height 24
select select "*"
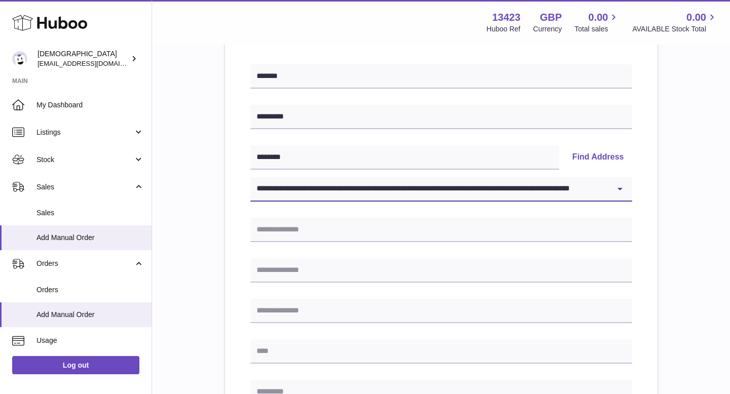
click at [250, 177] on select "**********" at bounding box center [441, 189] width 382 height 24
type input "******"
type input "**********"
type input "*******"
type input "********"
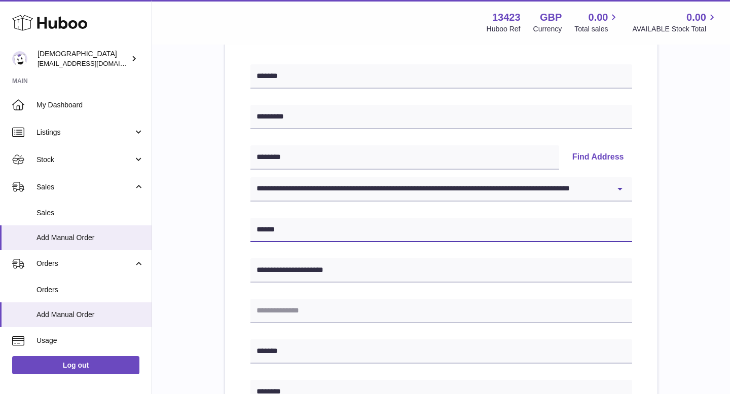
click at [295, 230] on input "******" at bounding box center [441, 230] width 382 height 24
type input "******"
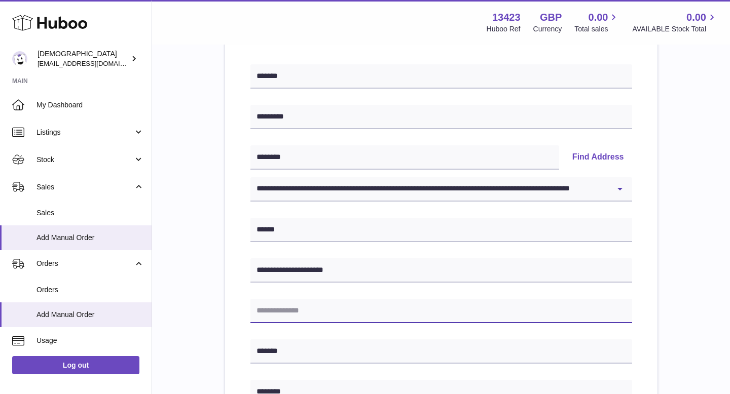
click at [286, 304] on input "text" at bounding box center [441, 311] width 382 height 24
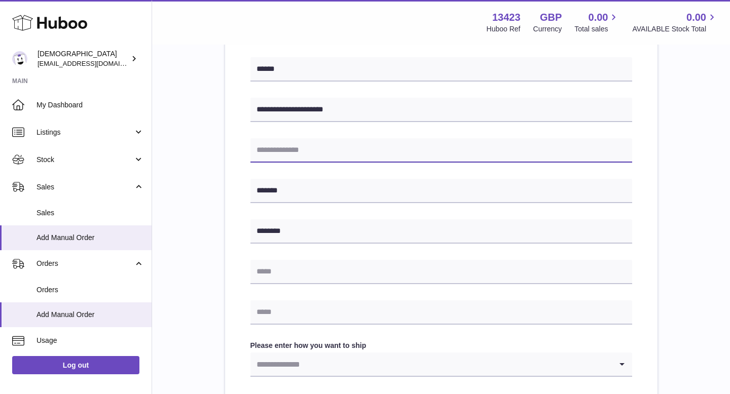
scroll to position [303, 0]
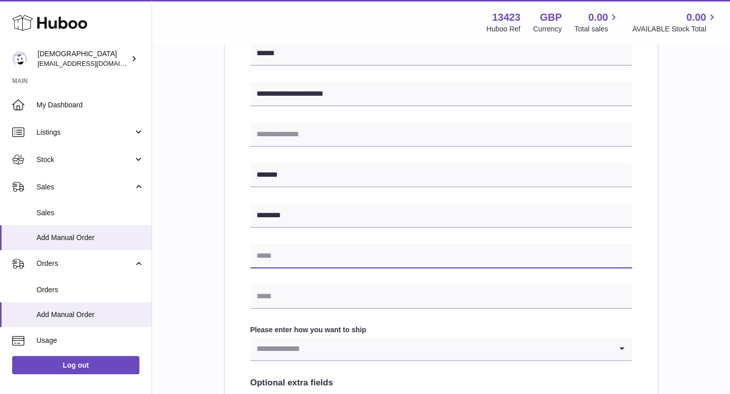
click at [274, 260] on input "text" at bounding box center [441, 256] width 382 height 24
type input "**********"
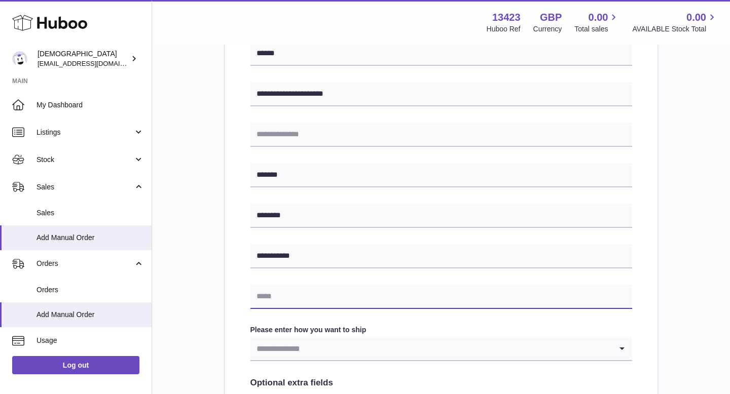
click at [265, 298] on input "text" at bounding box center [441, 297] width 382 height 24
type input "**********"
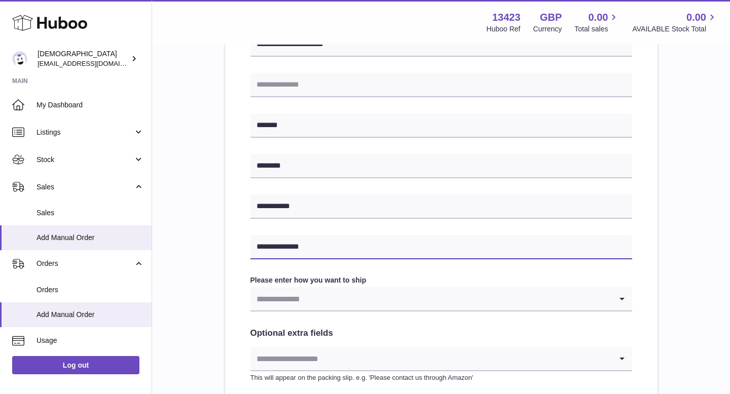
scroll to position [443, 0]
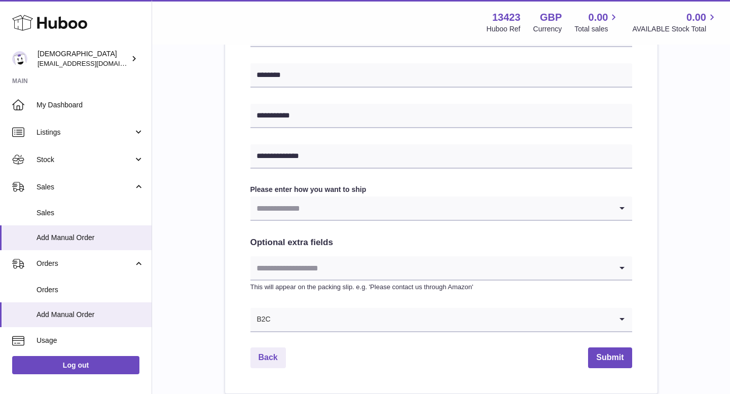
click at [325, 203] on input "Search for option" at bounding box center [430, 208] width 361 height 23
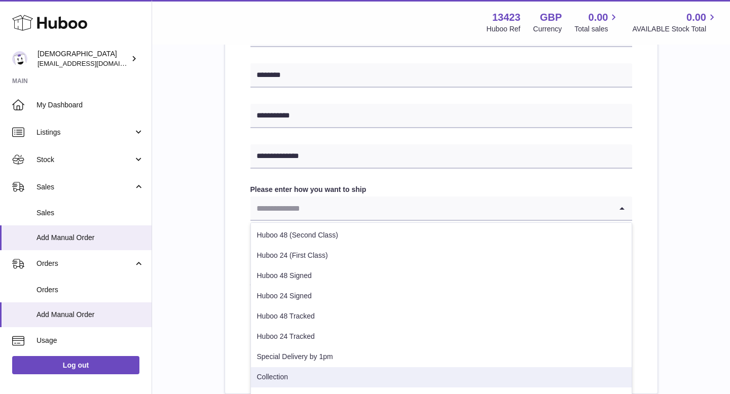
click at [285, 382] on li "Collection" at bounding box center [441, 377] width 381 height 20
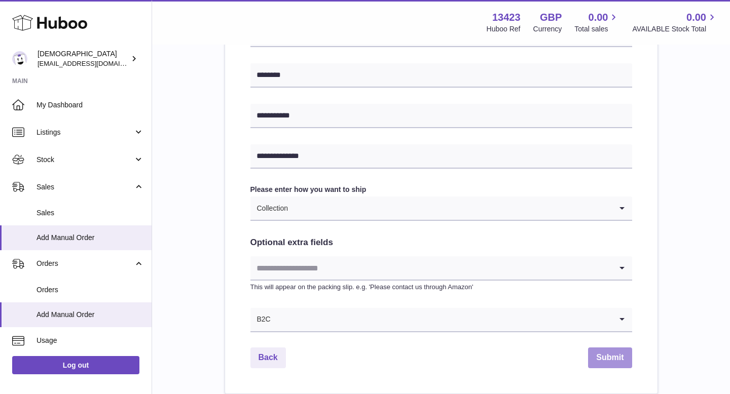
click at [609, 360] on button "Submit" at bounding box center [610, 358] width 44 height 21
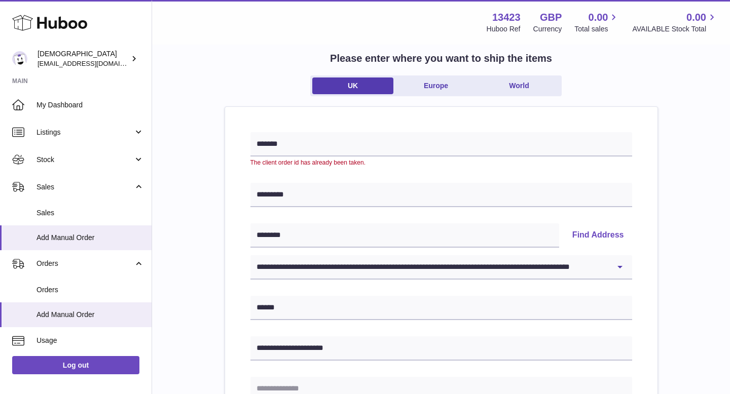
scroll to position [58, 0]
click at [321, 145] on input "*******" at bounding box center [441, 145] width 382 height 24
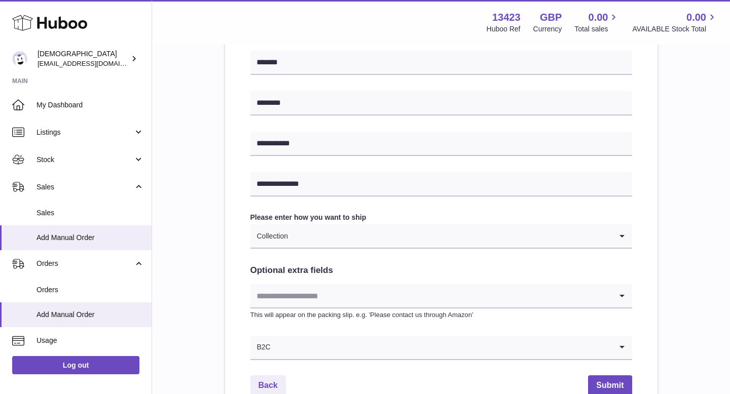
scroll to position [523, 0]
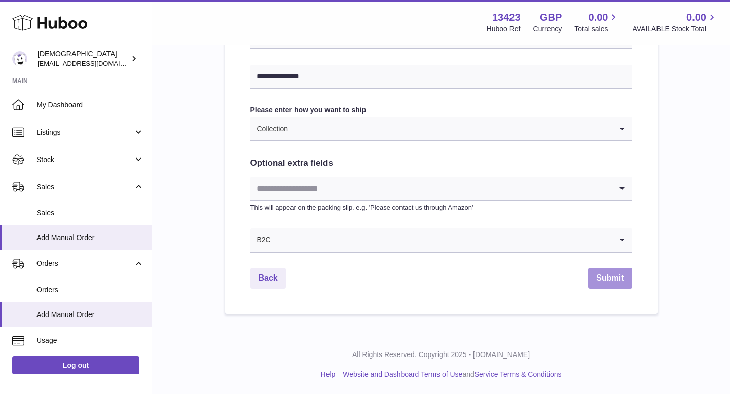
click at [601, 280] on button "Submit" at bounding box center [610, 278] width 44 height 21
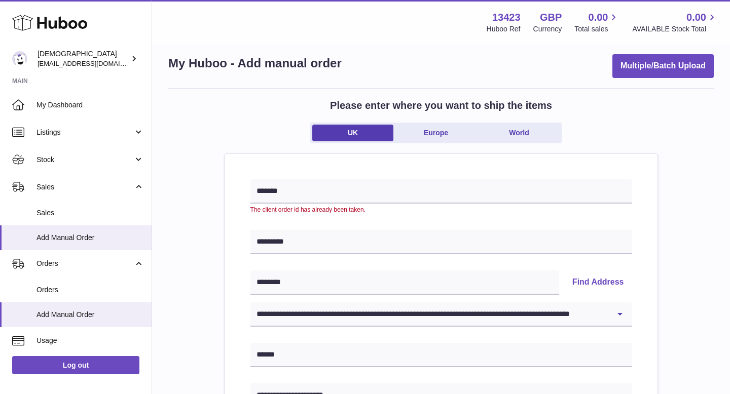
scroll to position [0, 0]
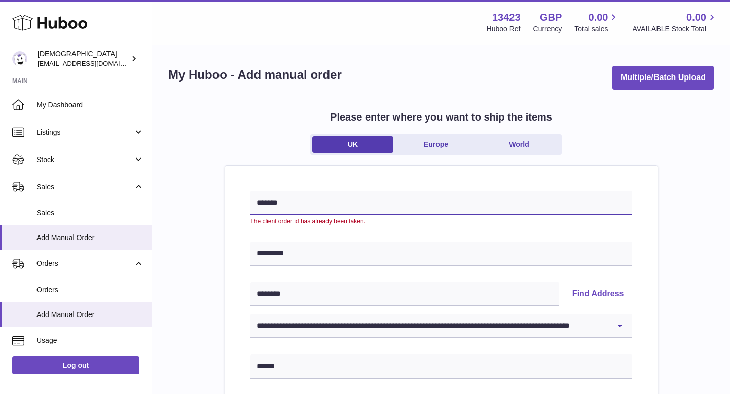
click at [362, 204] on input "*******" at bounding box center [441, 203] width 382 height 24
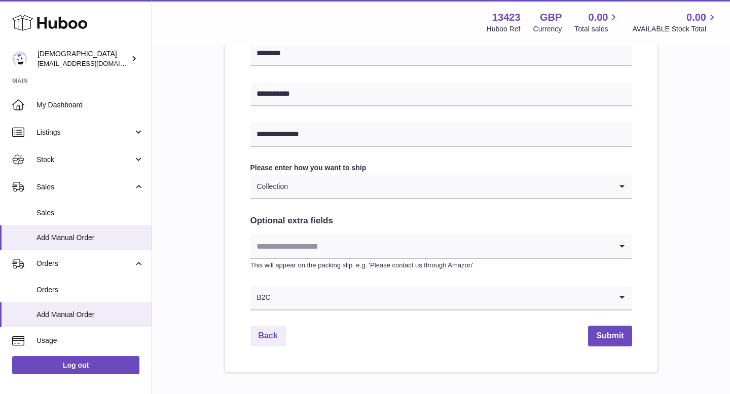
scroll to position [523, 0]
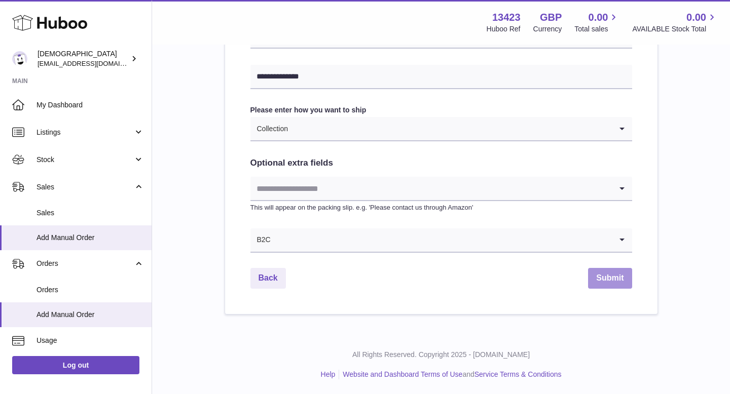
type input "*******"
click at [602, 275] on button "Submit" at bounding box center [610, 278] width 44 height 21
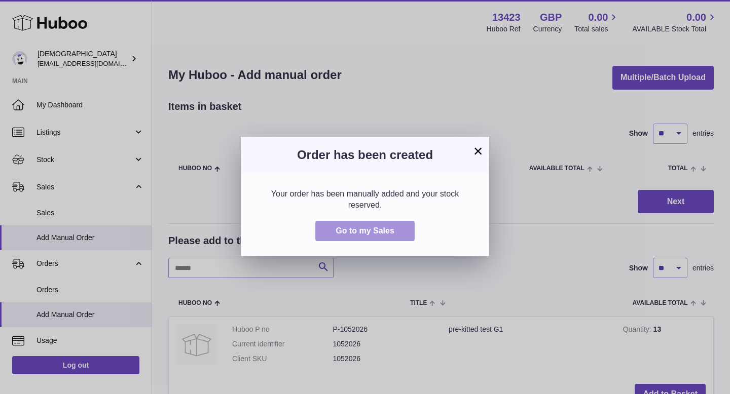
click at [390, 233] on span "Go to my Sales" at bounding box center [364, 231] width 59 height 9
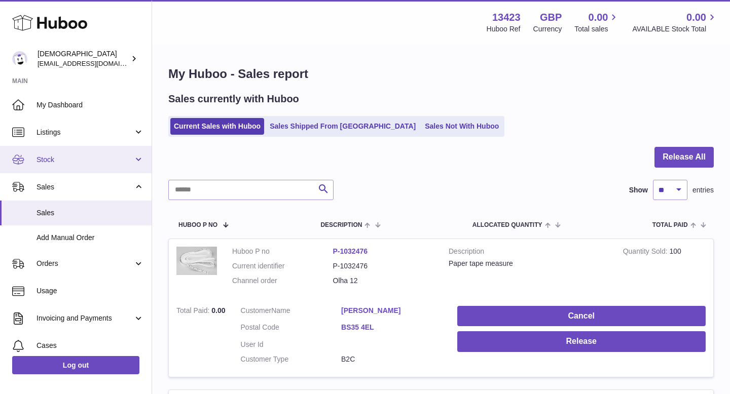
click at [36, 164] on link "Stock" at bounding box center [76, 159] width 152 height 27
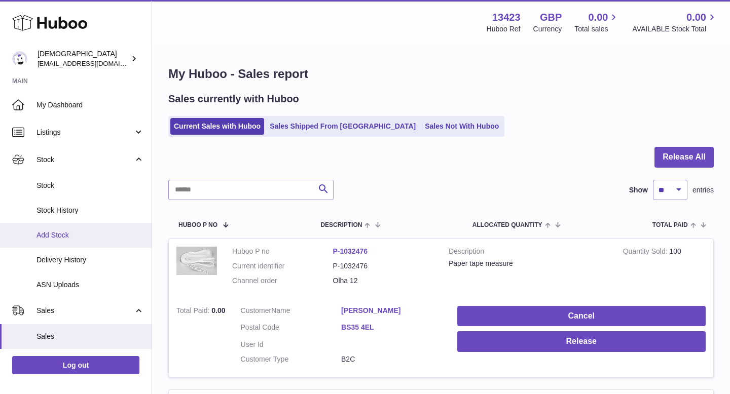
click at [58, 237] on span "Add Stock" at bounding box center [89, 236] width 107 height 10
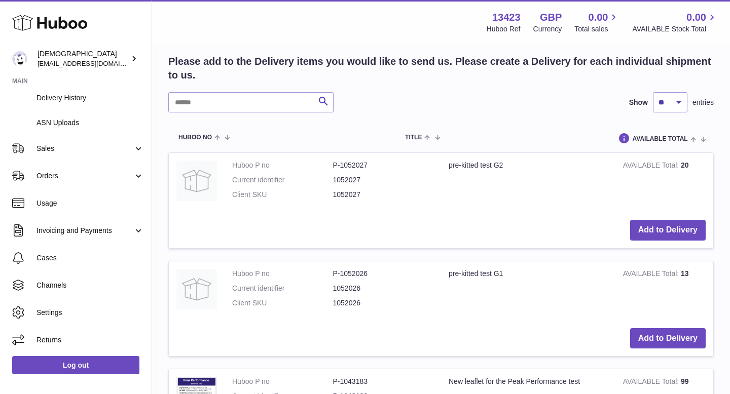
scroll to position [190, 0]
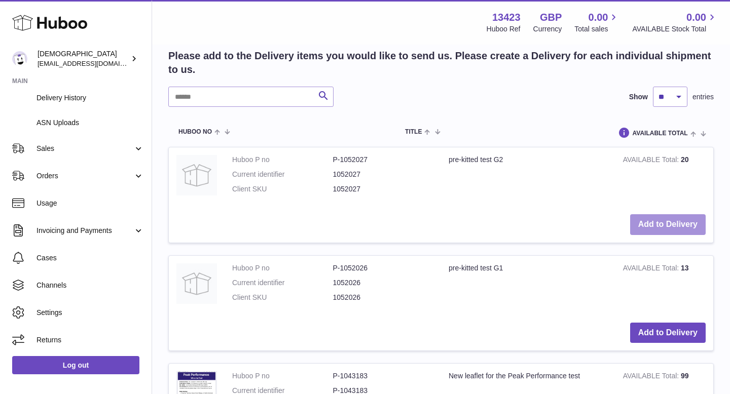
click at [644, 217] on button "Add to Delivery" at bounding box center [668, 224] width 76 height 21
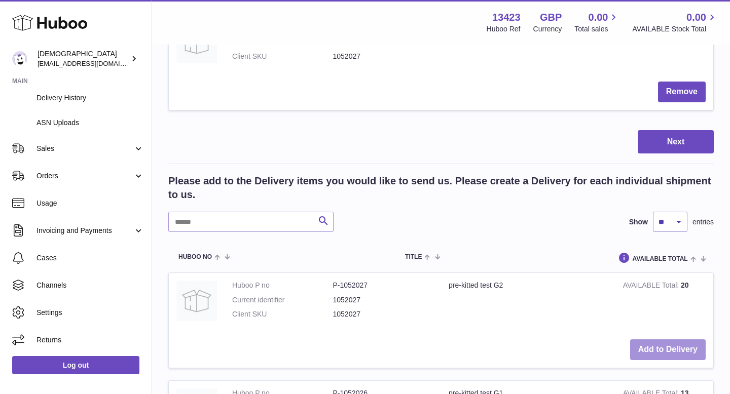
scroll to position [315, 0]
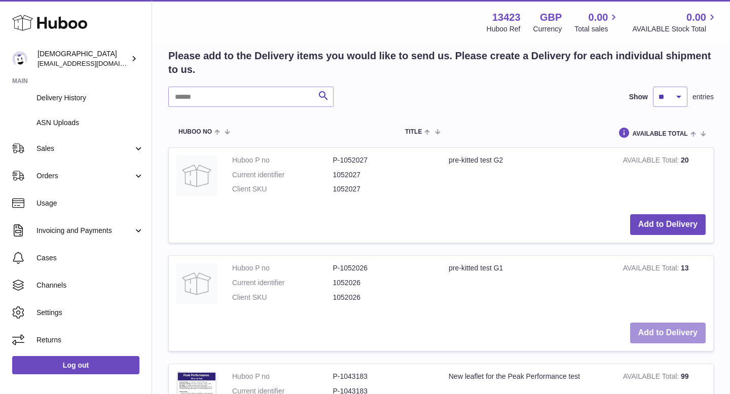
click at [645, 332] on button "Add to Delivery" at bounding box center [668, 333] width 76 height 21
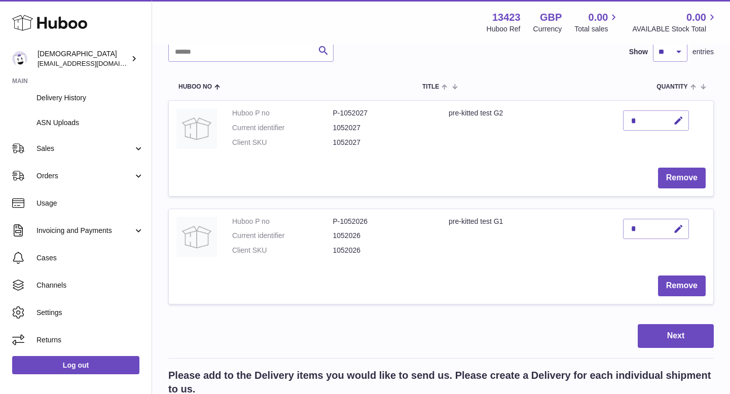
scroll to position [92, 0]
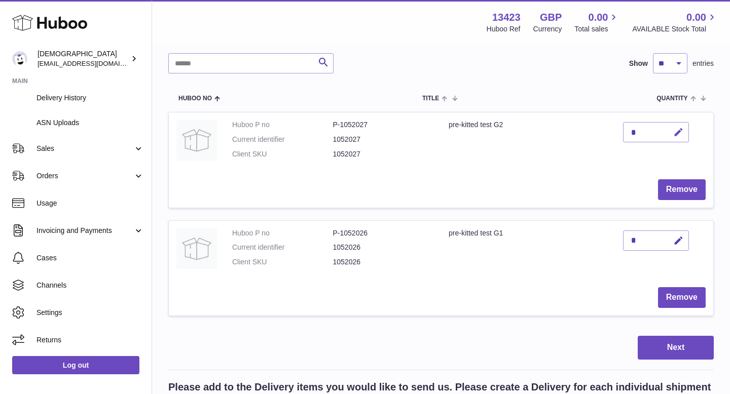
click at [679, 130] on icon "button" at bounding box center [678, 132] width 11 height 11
type input "**"
click at [682, 132] on icon "submit" at bounding box center [678, 132] width 9 height 9
click at [678, 240] on icon "button" at bounding box center [678, 241] width 11 height 11
type input "**"
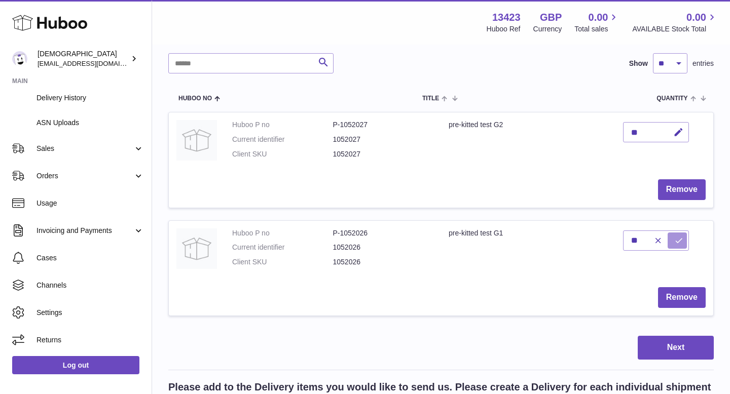
click at [684, 238] on button "submit" at bounding box center [676, 241] width 19 height 16
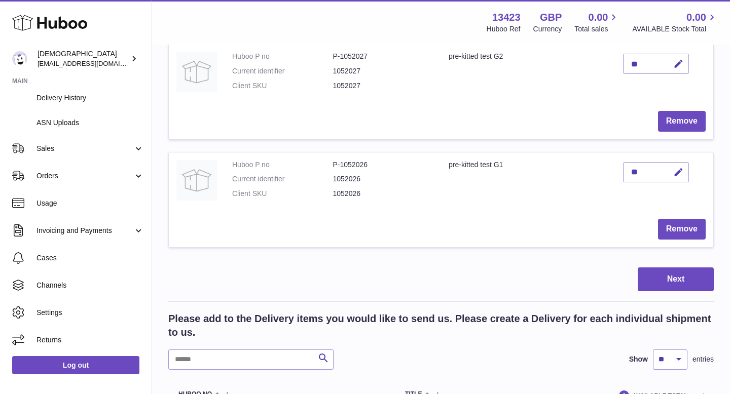
scroll to position [186, 0]
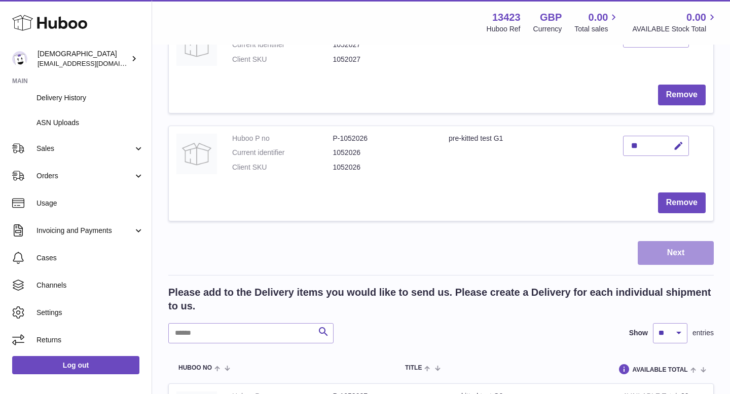
click at [680, 248] on button "Next" at bounding box center [676, 253] width 76 height 24
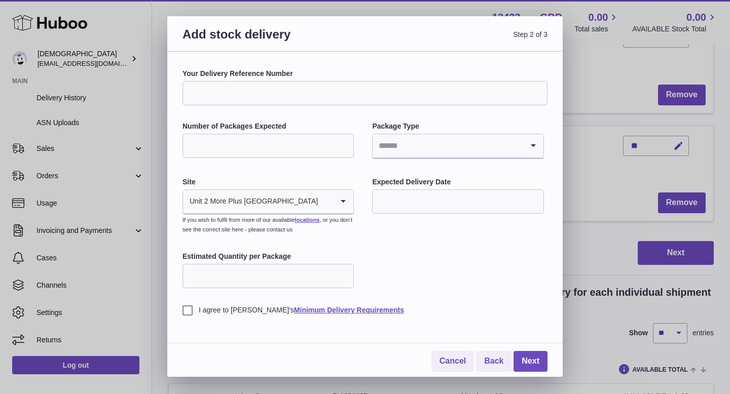
click at [290, 155] on input "Number of Packages Expected" at bounding box center [267, 146] width 171 height 24
type input "*"
click at [438, 144] on input "Search for option" at bounding box center [447, 145] width 150 height 23
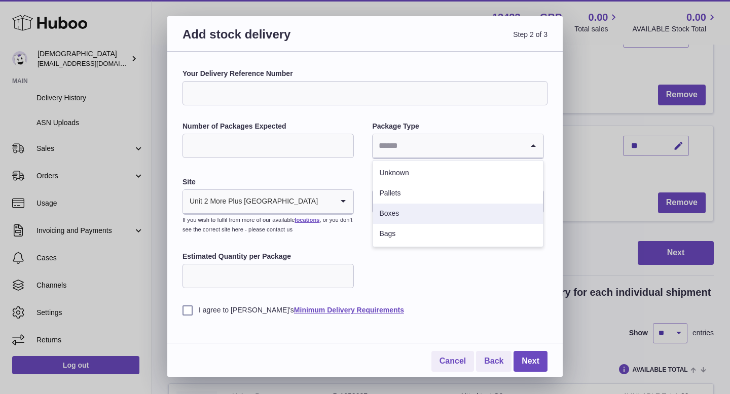
click at [424, 215] on li "Boxes" at bounding box center [457, 214] width 169 height 20
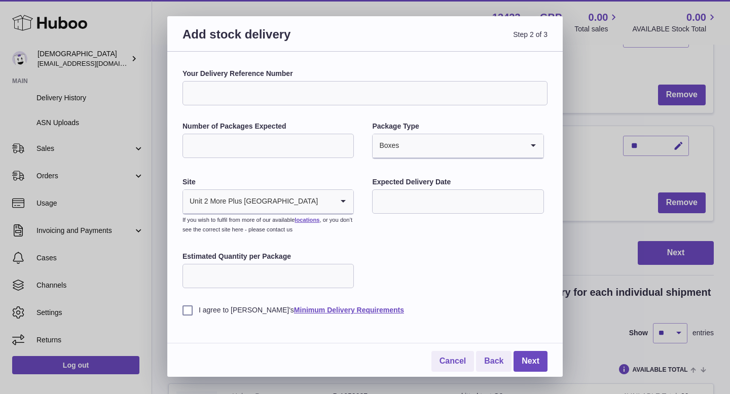
click at [420, 202] on input "text" at bounding box center [457, 202] width 171 height 24
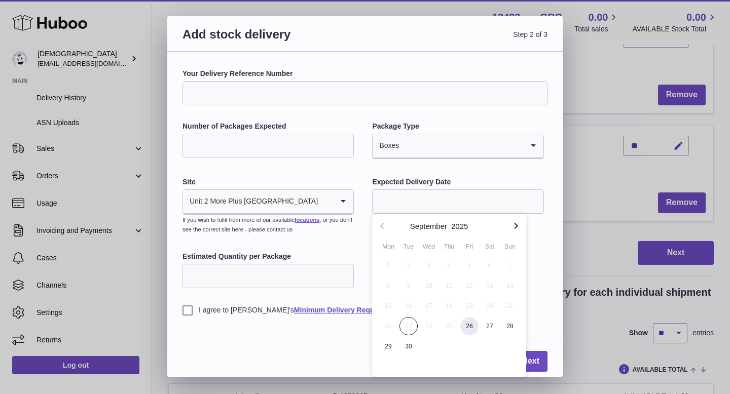
click at [472, 323] on span "26" at bounding box center [469, 326] width 18 height 18
type input "**********"
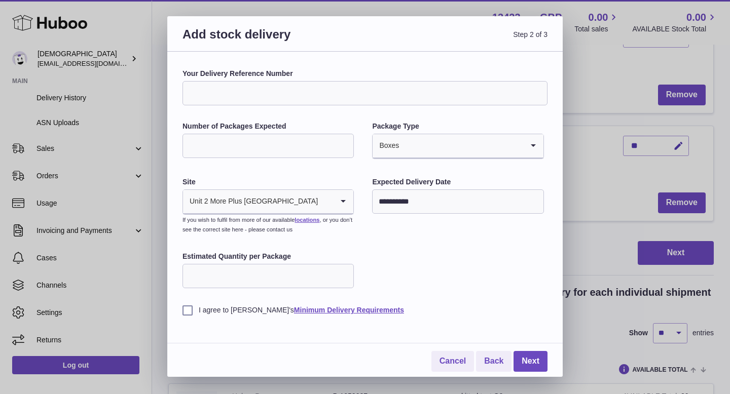
click at [324, 280] on input "Estimated Quantity per Package" at bounding box center [267, 276] width 171 height 24
type input "***"
click at [189, 314] on label "I agree to Huboo's Minimum Delivery Requirements" at bounding box center [364, 311] width 365 height 10
click at [521, 368] on link "Next" at bounding box center [530, 361] width 34 height 21
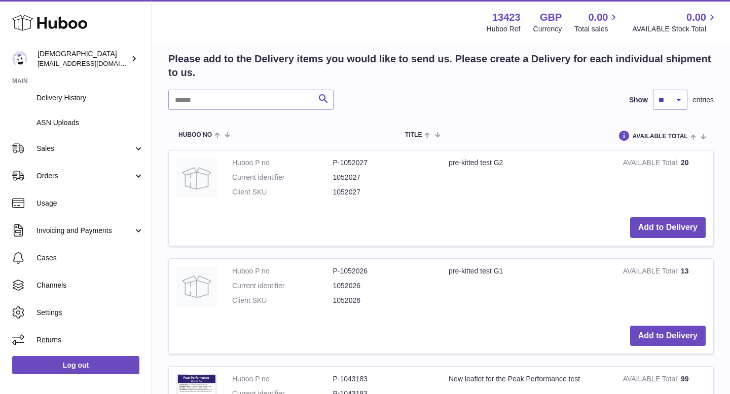
scroll to position [158, 0]
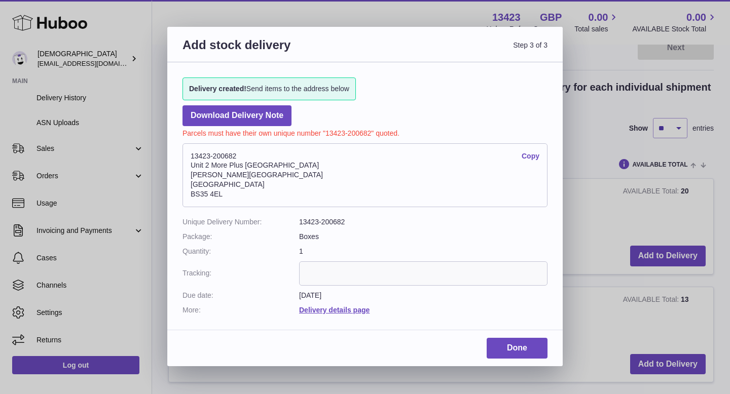
drag, startPoint x: 192, startPoint y: 159, endPoint x: 224, endPoint y: 159, distance: 31.9
click at [224, 159] on address "13423-200682 Copy Unit 2 More Plus Central Park Hudson Ave Severn Beach BS35 4EL" at bounding box center [364, 175] width 365 height 64
drag, startPoint x: 191, startPoint y: 157, endPoint x: 237, endPoint y: 158, distance: 46.6
click at [237, 158] on address "13423-200682 Copy Unit 2 More Plus Central Park Hudson Ave Severn Beach BS35 4EL" at bounding box center [364, 175] width 365 height 64
copy address "13423-200682"
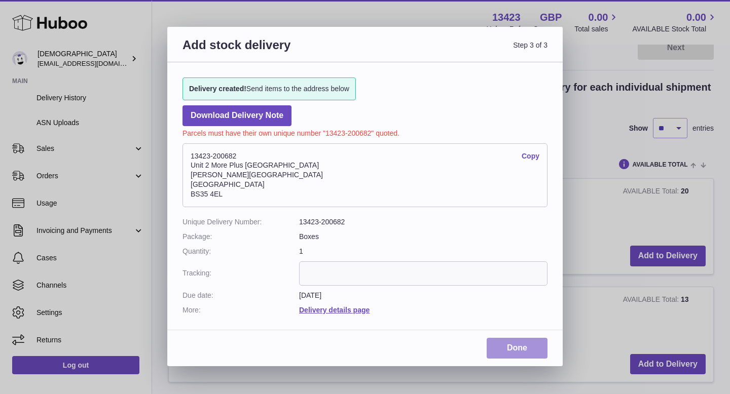
click at [502, 347] on link "Done" at bounding box center [516, 348] width 61 height 21
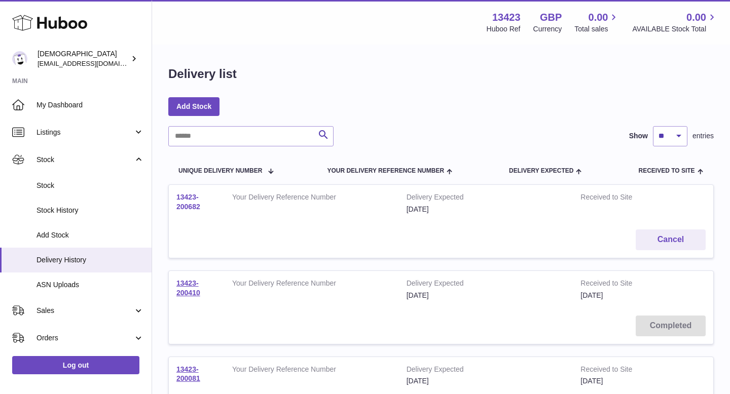
click at [193, 206] on link "13423-200682" at bounding box center [188, 202] width 24 height 18
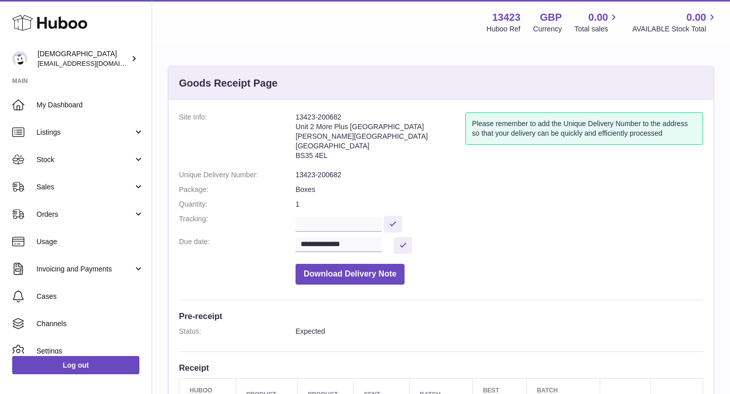
drag, startPoint x: 296, startPoint y: 114, endPoint x: 342, endPoint y: 119, distance: 45.4
click at [342, 119] on address "13423-200682 Unit 2 [GEOGRAPHIC_DATA][PERSON_NAME][STREET_ADDRESS]" at bounding box center [380, 139] width 170 height 53
copy address "13423-200682"
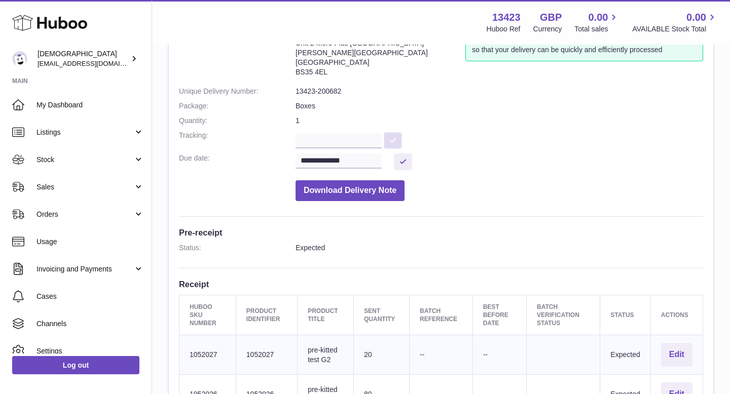
scroll to position [157, 0]
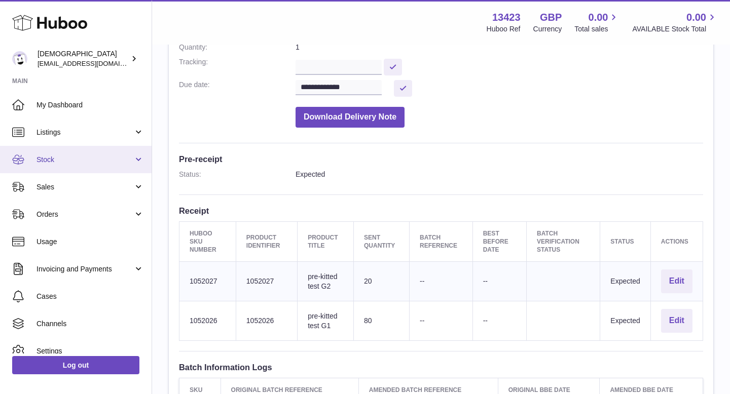
click at [66, 160] on span "Stock" at bounding box center [84, 160] width 97 height 10
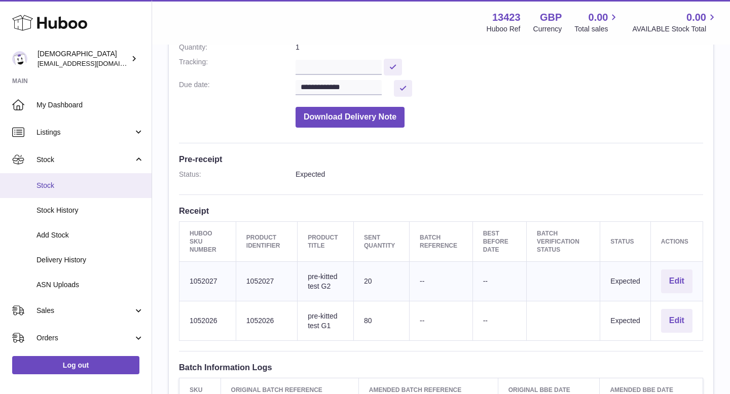
click at [67, 181] on span "Stock" at bounding box center [89, 186] width 107 height 10
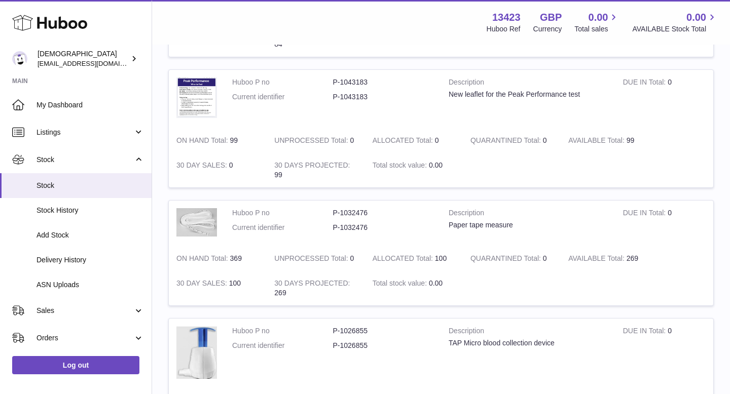
scroll to position [373, 0]
drag, startPoint x: 332, startPoint y: 228, endPoint x: 364, endPoint y: 230, distance: 31.5
click at [364, 230] on dd "P-1032476" at bounding box center [383, 227] width 101 height 10
drag, startPoint x: 333, startPoint y: 228, endPoint x: 368, endPoint y: 229, distance: 35.5
click at [368, 229] on dd "P-1032476" at bounding box center [383, 227] width 101 height 10
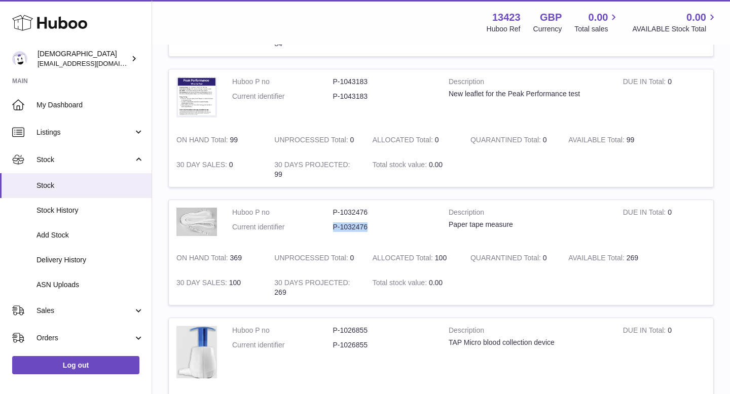
copy dd "P-1032476"
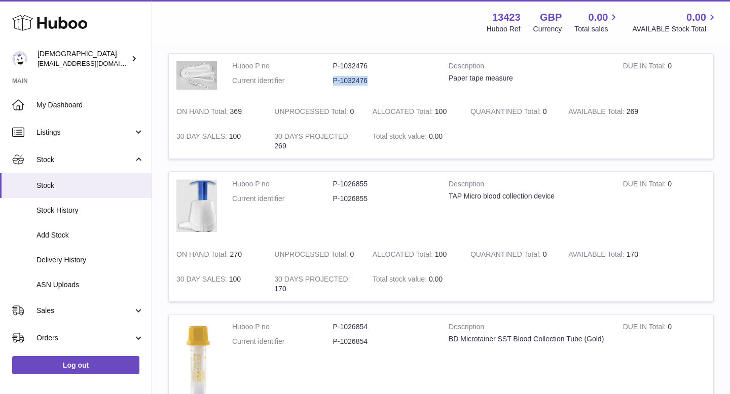
scroll to position [529, 0]
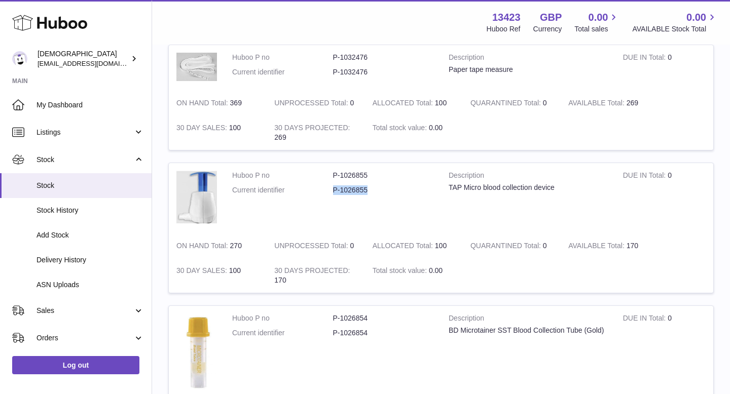
drag, startPoint x: 334, startPoint y: 192, endPoint x: 366, endPoint y: 193, distance: 32.0
click at [366, 193] on dd "P-1026855" at bounding box center [383, 190] width 101 height 10
copy dd "P-1026855"
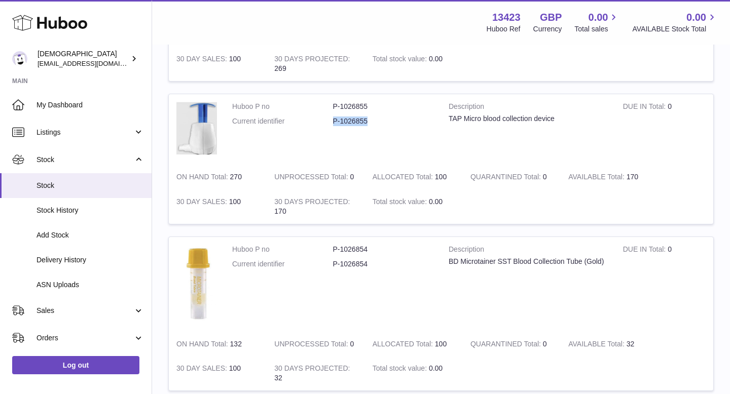
scroll to position [649, 0]
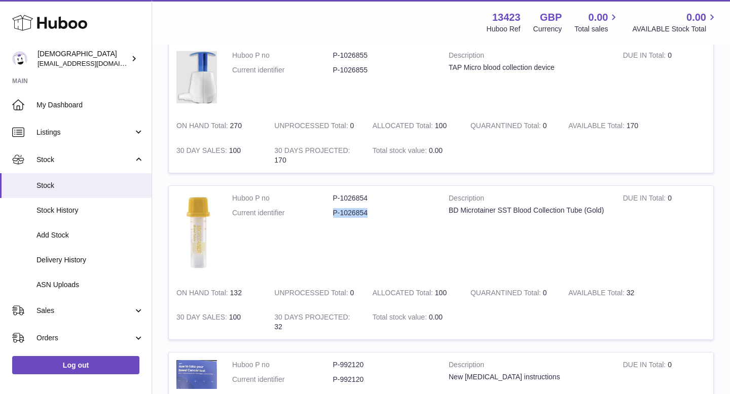
drag, startPoint x: 333, startPoint y: 211, endPoint x: 368, endPoint y: 214, distance: 34.6
click at [368, 214] on dd "P-1026854" at bounding box center [383, 213] width 101 height 10
copy dd "P-1026854"
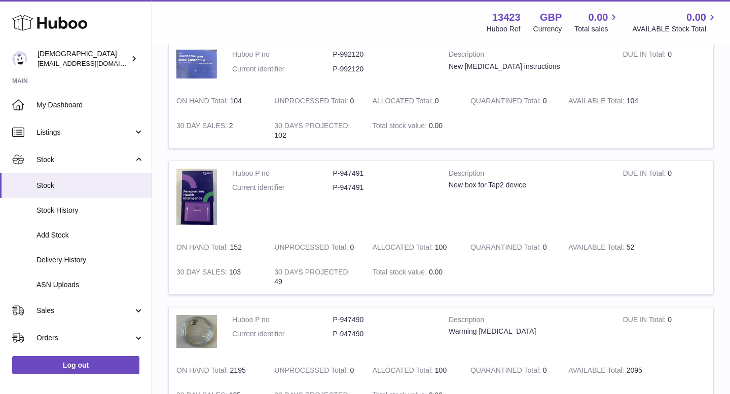
scroll to position [964, 0]
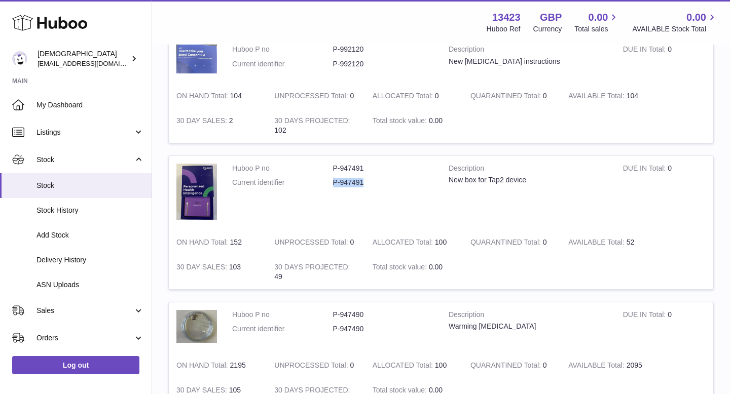
drag, startPoint x: 334, startPoint y: 184, endPoint x: 362, endPoint y: 186, distance: 28.5
click at [362, 186] on dd "P-947491" at bounding box center [383, 183] width 101 height 10
copy dd "P-947491"
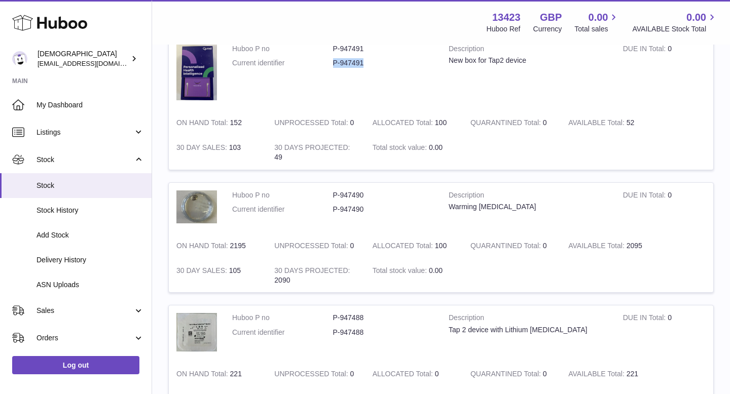
scroll to position [1117, 0]
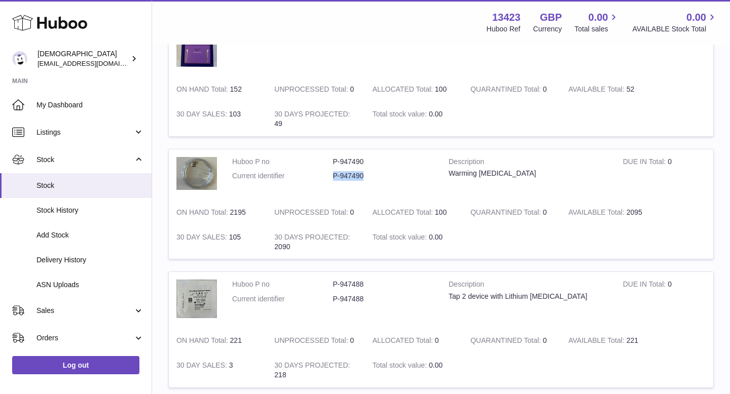
drag, startPoint x: 333, startPoint y: 178, endPoint x: 363, endPoint y: 180, distance: 30.0
click at [363, 180] on dd "P-947490" at bounding box center [383, 176] width 101 height 10
copy dd "P-947490"
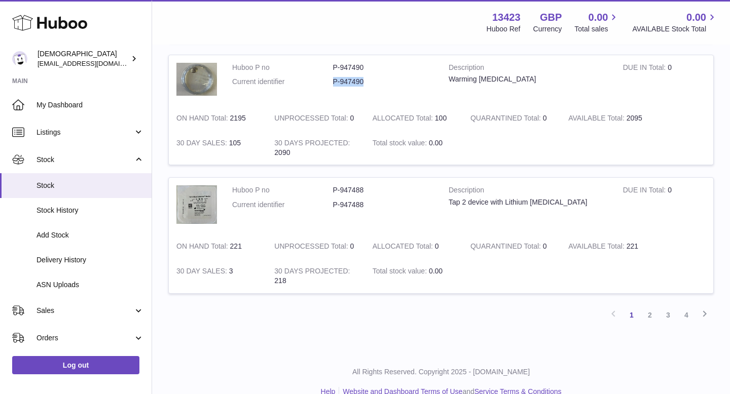
scroll to position [1214, 0]
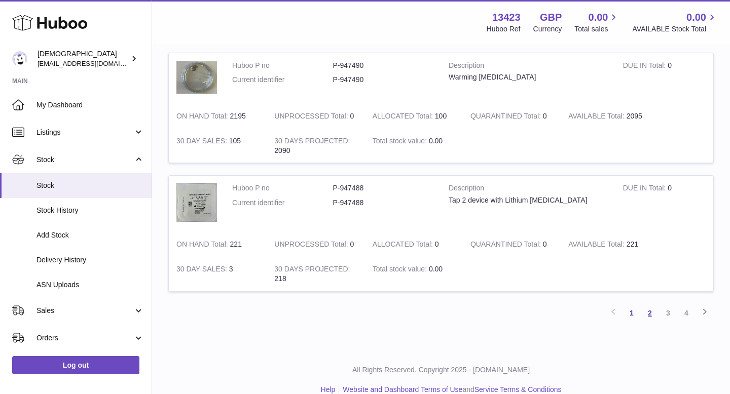
click at [651, 316] on link "2" at bounding box center [650, 313] width 18 height 18
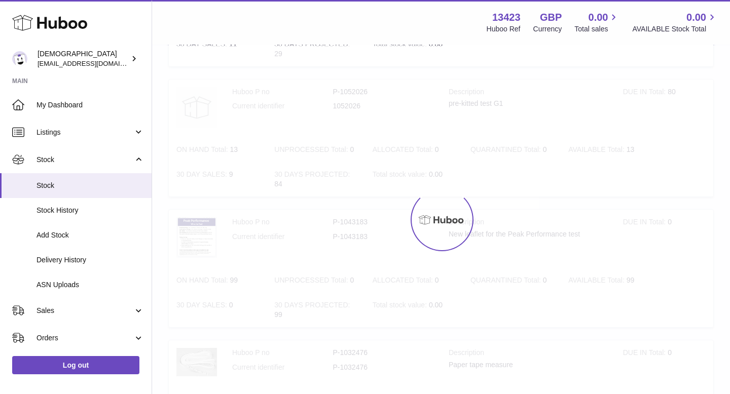
scroll to position [46, 0]
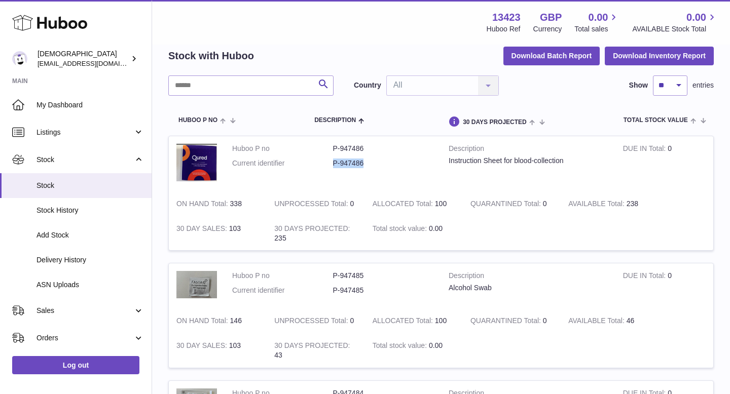
drag, startPoint x: 331, startPoint y: 165, endPoint x: 363, endPoint y: 166, distance: 32.0
click at [363, 166] on dl "Huboo P no P-947486 Current identifier P-947486" at bounding box center [332, 158] width 201 height 29
copy dl "P-947486"
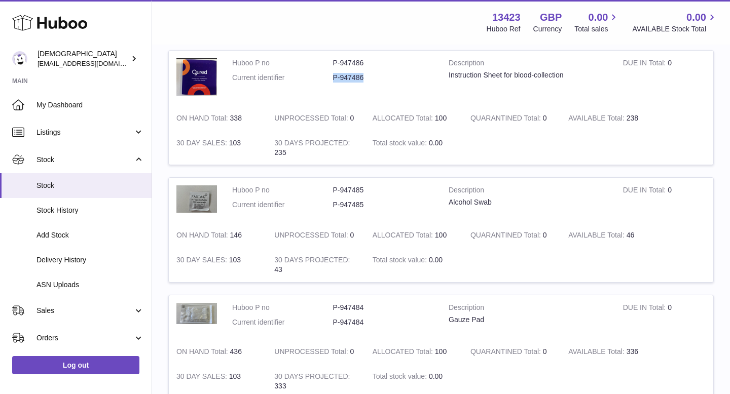
scroll to position [139, 0]
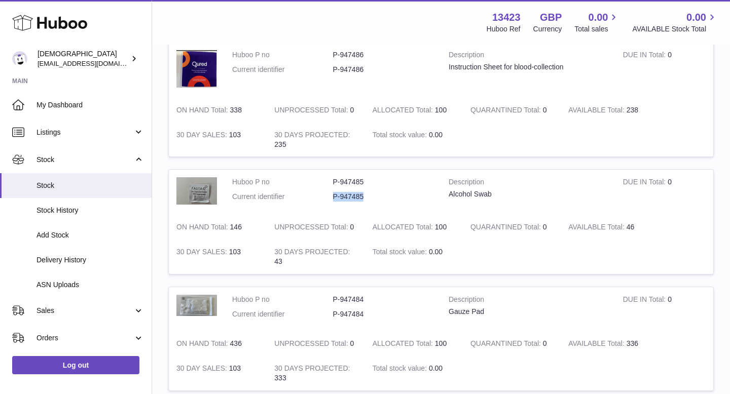
drag, startPoint x: 334, startPoint y: 199, endPoint x: 363, endPoint y: 200, distance: 29.4
click at [363, 200] on dd "P-947485" at bounding box center [383, 197] width 101 height 10
copy dd "P-947485"
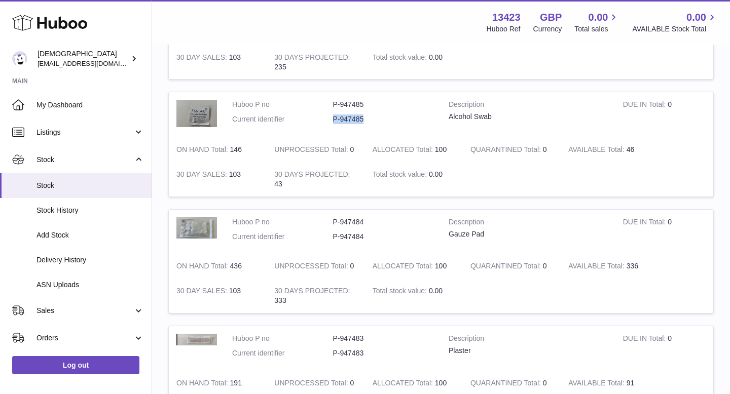
scroll to position [241, 0]
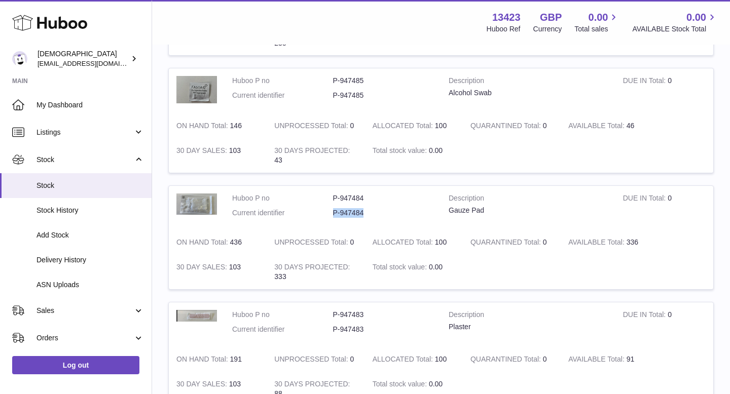
drag, startPoint x: 332, startPoint y: 213, endPoint x: 364, endPoint y: 216, distance: 32.0
click at [364, 216] on dd "P-947484" at bounding box center [383, 213] width 101 height 10
copy dd "P-947484"
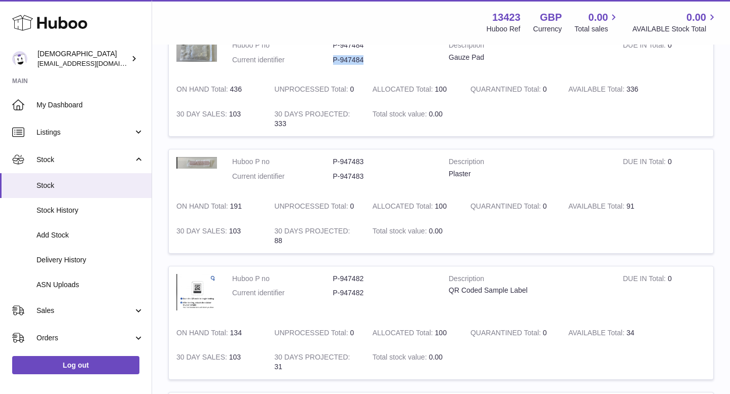
scroll to position [419, 0]
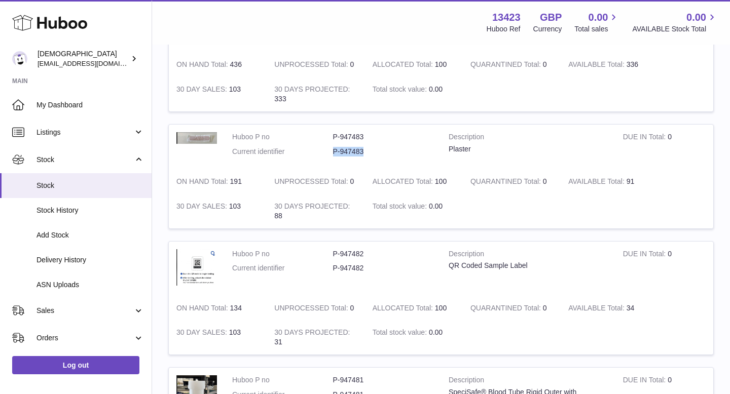
drag, startPoint x: 333, startPoint y: 152, endPoint x: 363, endPoint y: 152, distance: 29.4
click at [363, 152] on dd "P-947483" at bounding box center [383, 152] width 101 height 10
copy dd "P-947483"
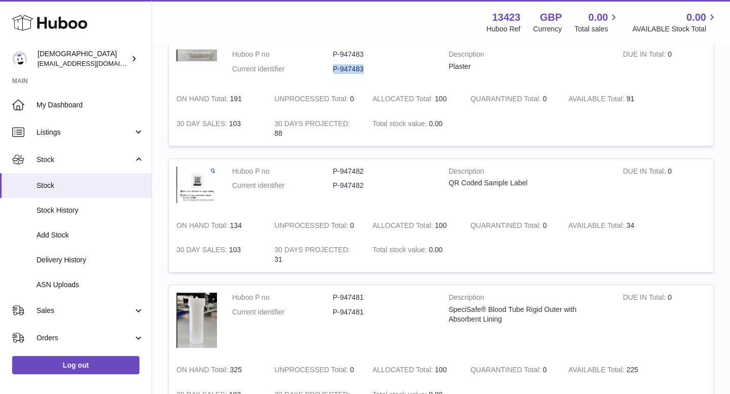
scroll to position [513, 0]
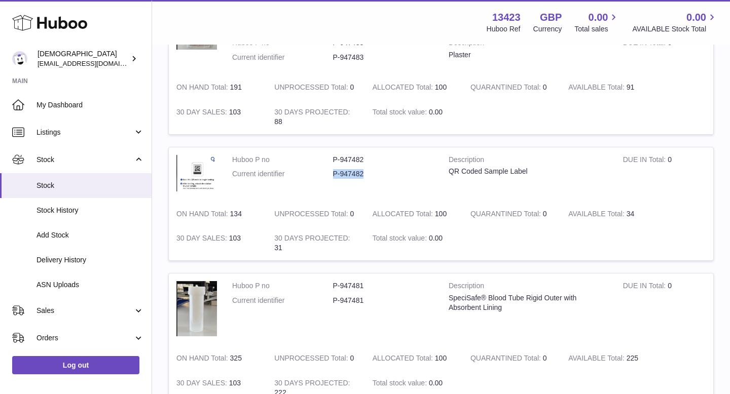
drag, startPoint x: 334, startPoint y: 175, endPoint x: 363, endPoint y: 177, distance: 28.9
click at [363, 177] on dd "P-947482" at bounding box center [383, 174] width 101 height 10
copy dd "P-947482"
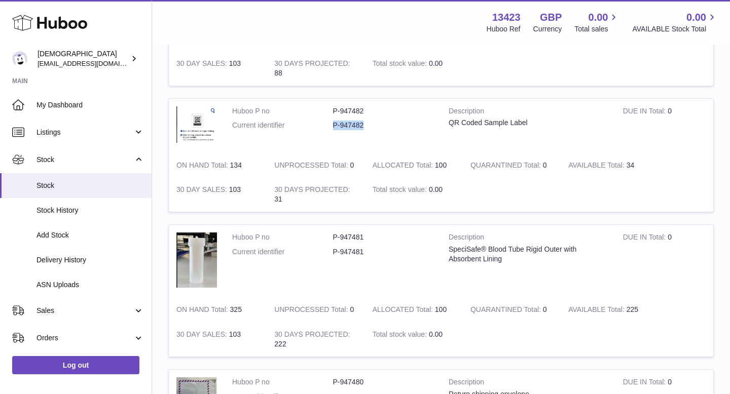
scroll to position [589, 0]
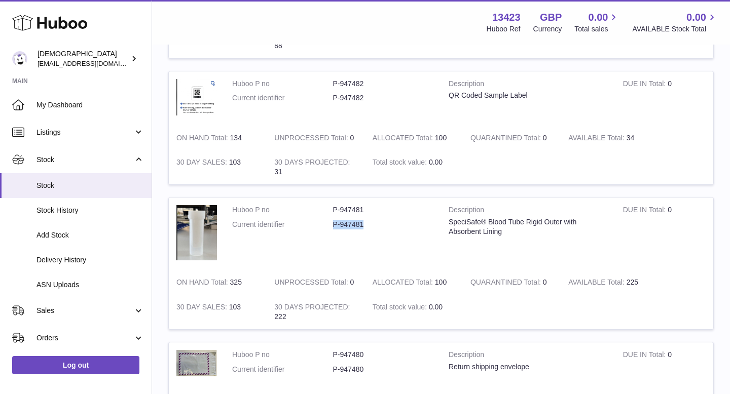
drag, startPoint x: 333, startPoint y: 226, endPoint x: 363, endPoint y: 227, distance: 29.9
click at [363, 227] on dd "P-947481" at bounding box center [383, 225] width 101 height 10
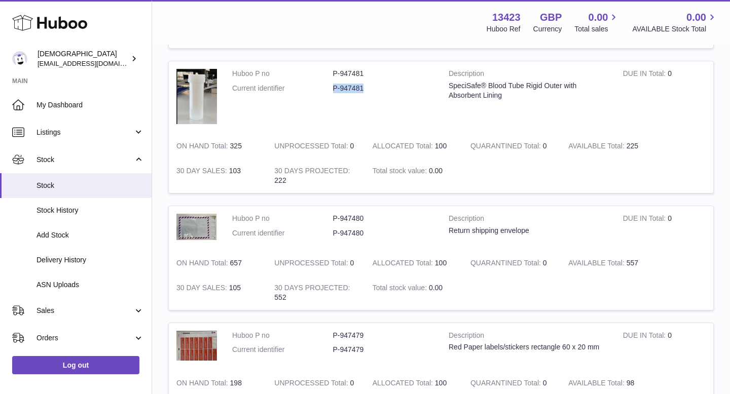
scroll to position [729, 0]
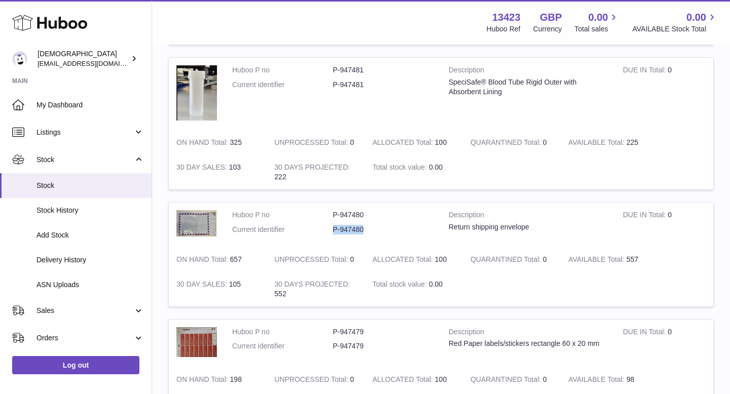
drag, startPoint x: 334, startPoint y: 230, endPoint x: 364, endPoint y: 231, distance: 29.9
click at [364, 231] on dd "P-947480" at bounding box center [383, 230] width 101 height 10
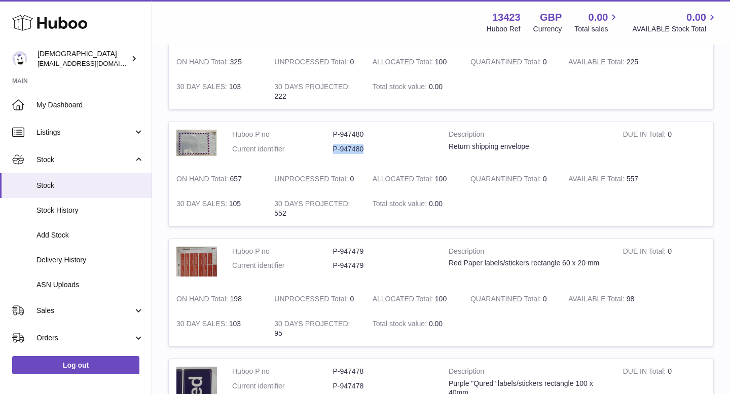
scroll to position [888, 0]
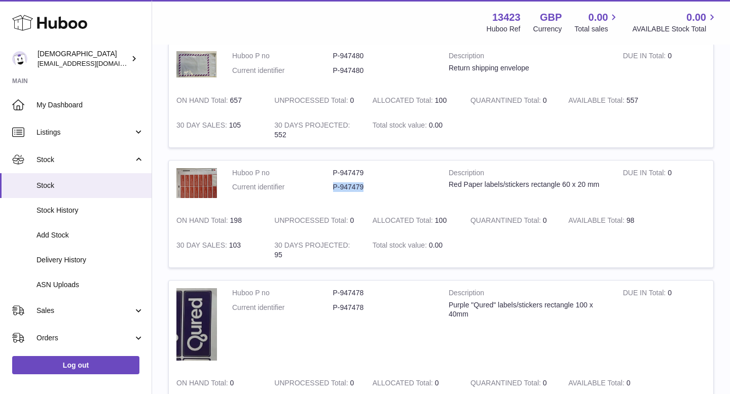
drag, startPoint x: 333, startPoint y: 188, endPoint x: 363, endPoint y: 191, distance: 29.5
click at [363, 191] on dd "P-947479" at bounding box center [383, 187] width 101 height 10
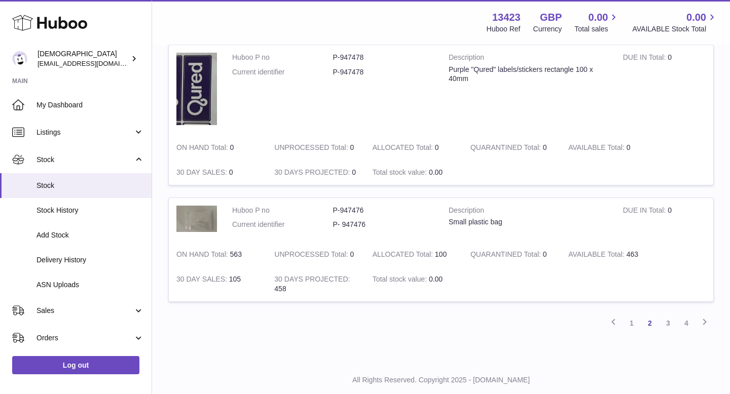
scroll to position [1131, 0]
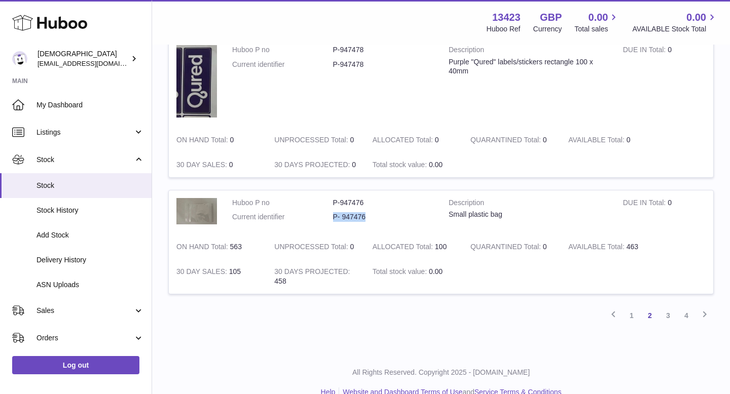
drag, startPoint x: 332, startPoint y: 218, endPoint x: 367, endPoint y: 217, distance: 35.5
click at [367, 217] on dl "Huboo P no P-947476 Current identifier P- 947476" at bounding box center [332, 212] width 201 height 29
click at [670, 318] on link "3" at bounding box center [668, 316] width 18 height 18
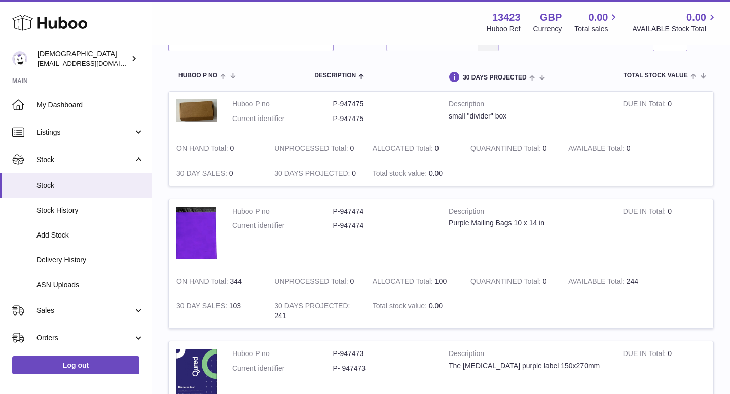
scroll to position [109, 0]
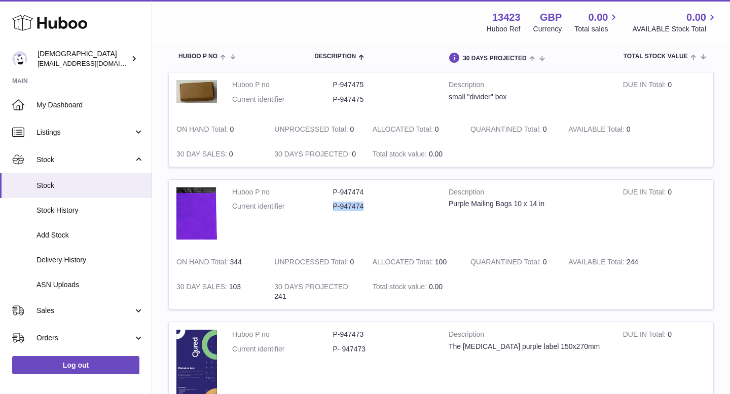
drag, startPoint x: 333, startPoint y: 207, endPoint x: 363, endPoint y: 207, distance: 29.4
click at [363, 207] on dd "P-947474" at bounding box center [383, 207] width 101 height 10
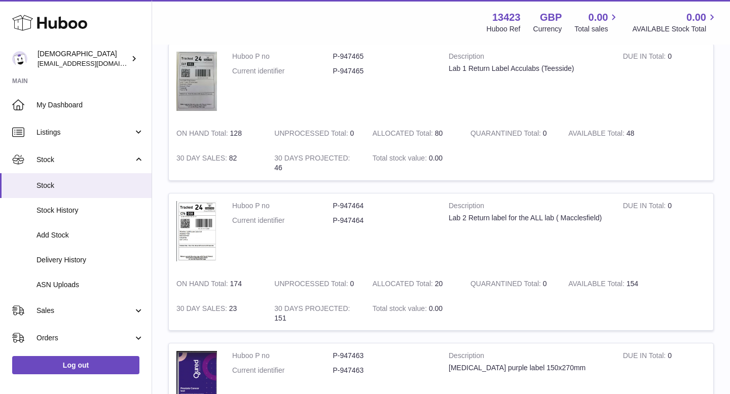
scroll to position [556, 0]
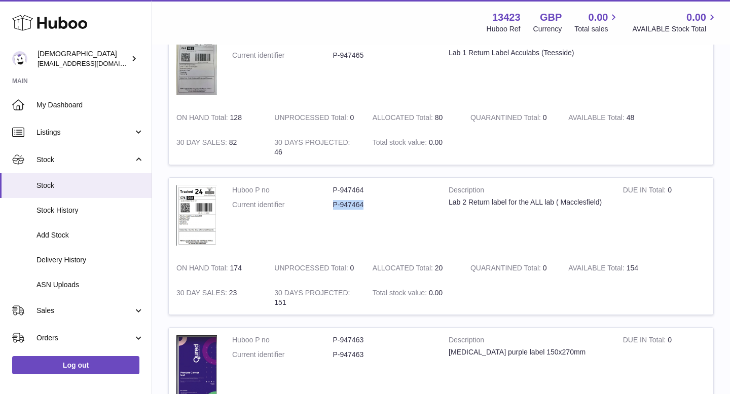
drag, startPoint x: 332, startPoint y: 206, endPoint x: 365, endPoint y: 207, distance: 33.5
click at [365, 207] on dl "Huboo P no P-947464 Current identifier P-947464" at bounding box center [332, 199] width 201 height 29
click at [388, 211] on dl "Huboo P no P-947464 Current identifier P-947464" at bounding box center [332, 199] width 201 height 29
drag, startPoint x: 334, startPoint y: 206, endPoint x: 363, endPoint y: 207, distance: 29.4
click at [363, 207] on dd "P-947464" at bounding box center [383, 205] width 101 height 10
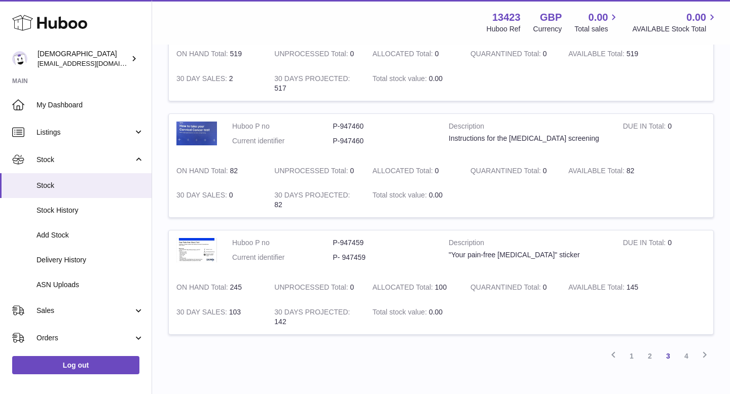
scroll to position [1201, 0]
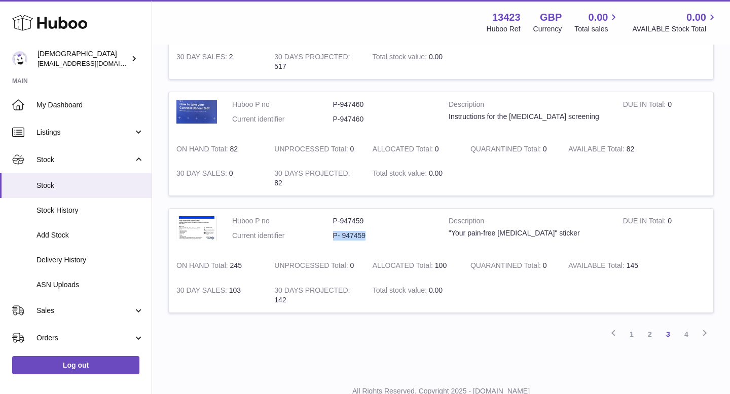
drag, startPoint x: 332, startPoint y: 235, endPoint x: 364, endPoint y: 237, distance: 32.0
click at [364, 237] on dd "P- 947459" at bounding box center [383, 236] width 101 height 10
click at [491, 216] on td "Description "Your pain-free [MEDICAL_DATA]" sticker" at bounding box center [528, 231] width 174 height 45
click at [684, 335] on link "4" at bounding box center [686, 334] width 18 height 18
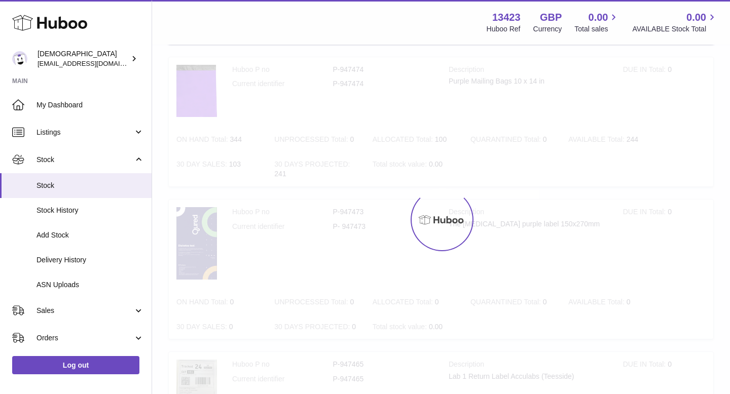
scroll to position [46, 0]
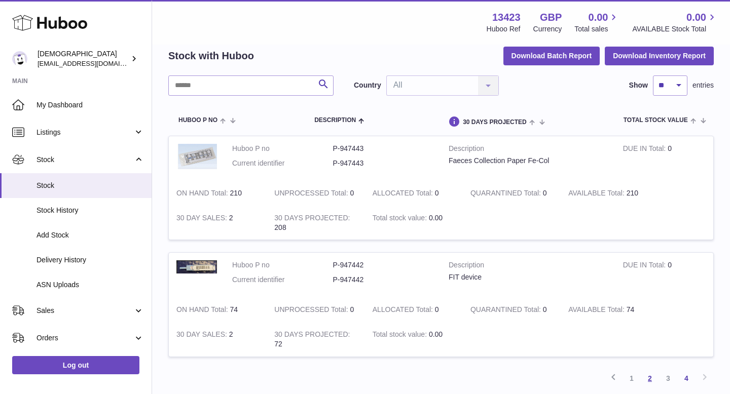
click at [651, 379] on link "2" at bounding box center [650, 378] width 18 height 18
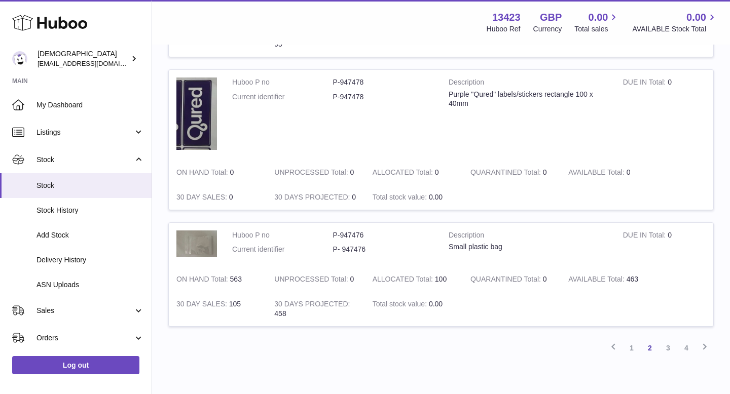
scroll to position [1149, 0]
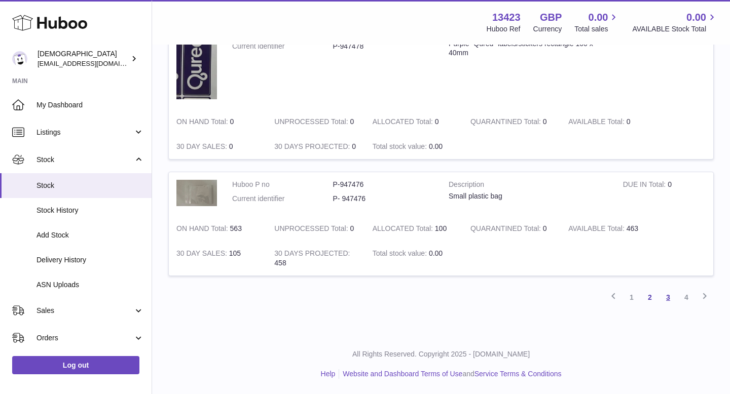
click at [662, 301] on link "3" at bounding box center [668, 297] width 18 height 18
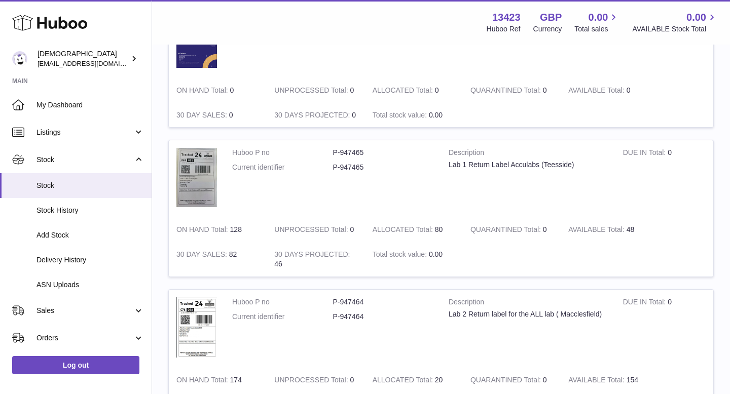
scroll to position [459, 0]
